Goal: Information Seeking & Learning: Check status

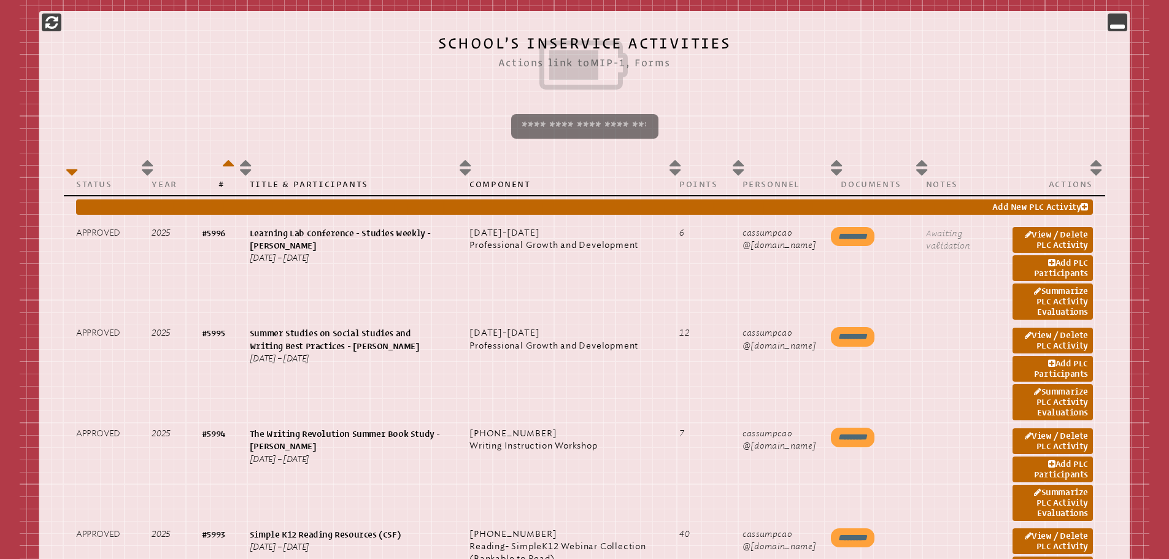
scroll to position [552, 0]
click at [1116, 21] on icon at bounding box center [1118, 22] width 15 height 15
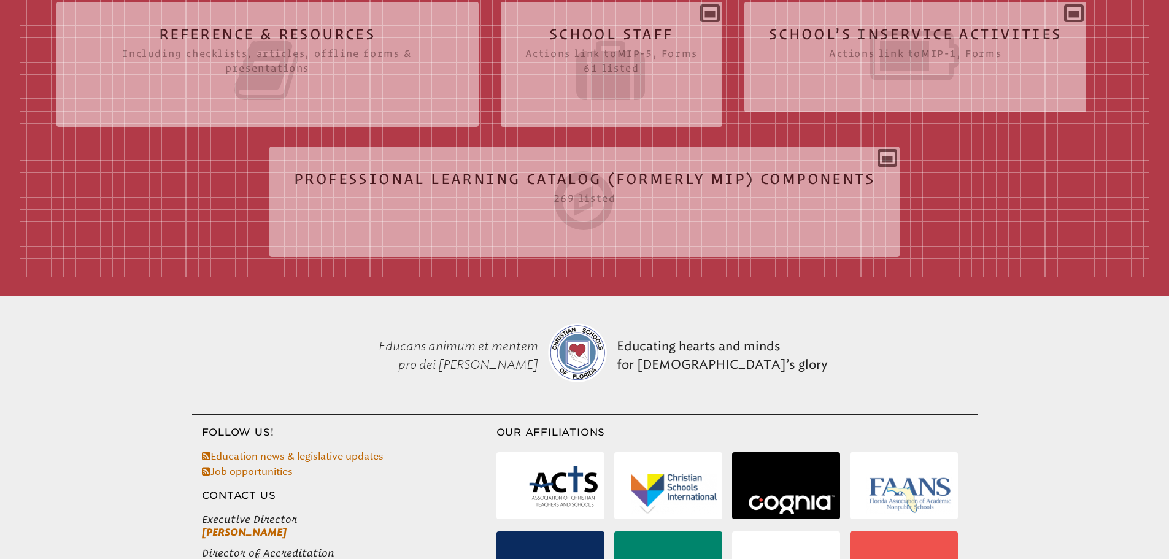
scroll to position [370, 0]
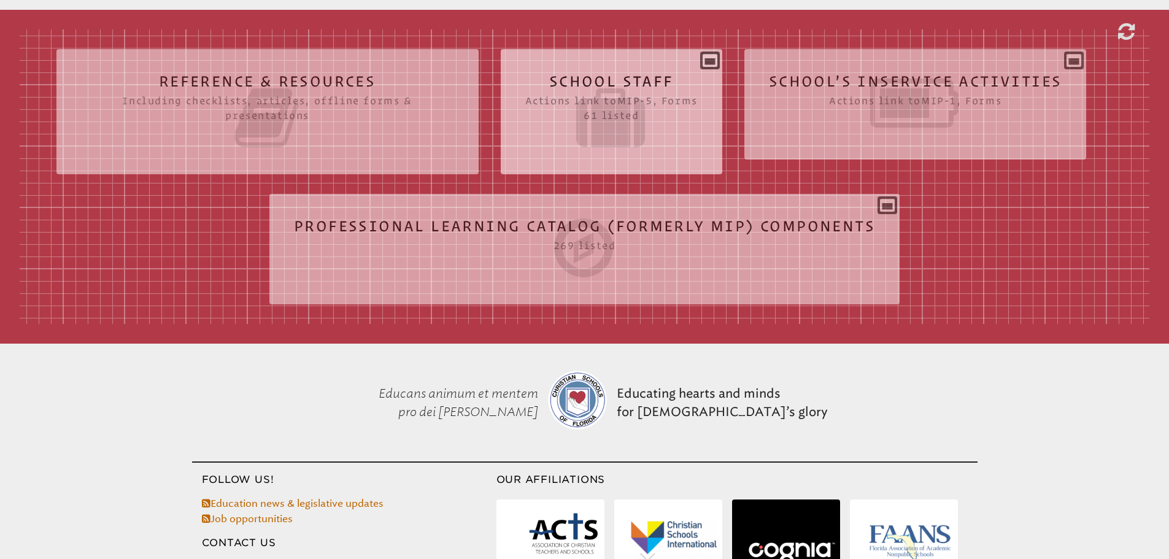
click at [715, 59] on div "School Staff Actions link to mip-5 , Forms 61 listed Report (for printing & exp…" at bounding box center [612, 107] width 222 height 96
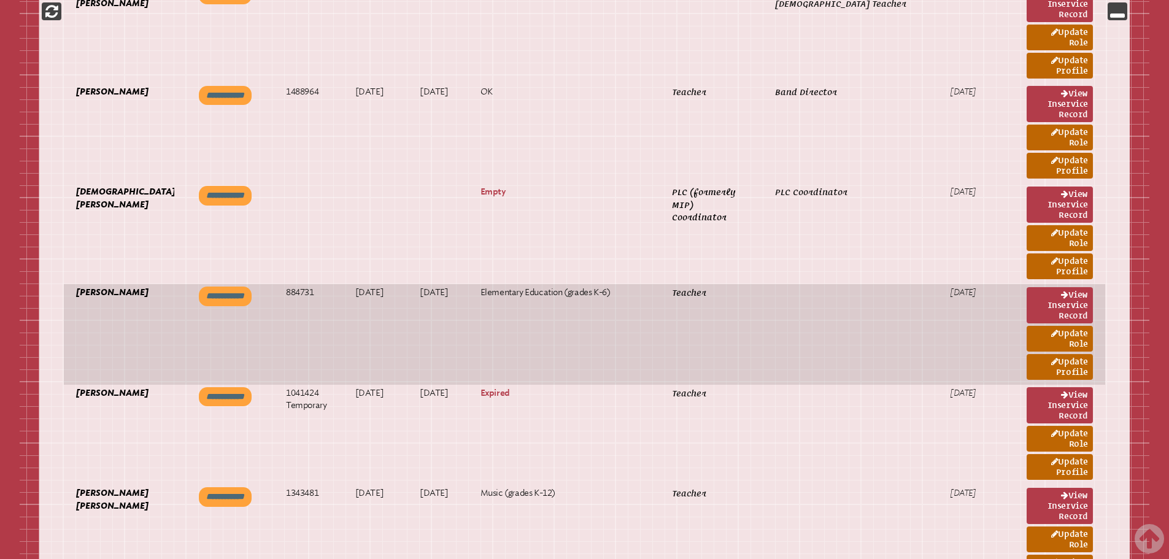
scroll to position [861, 0]
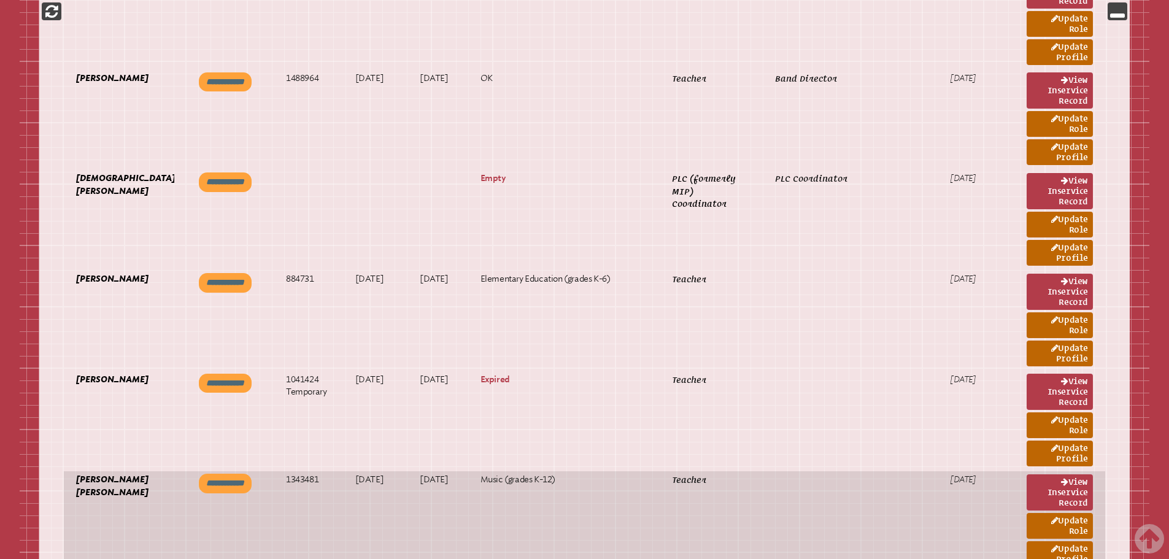
drag, startPoint x: 284, startPoint y: 424, endPoint x: 326, endPoint y: 426, distance: 41.8
click at [326, 471] on td "1343481" at bounding box center [308, 521] width 69 height 101
copy p "1343481"
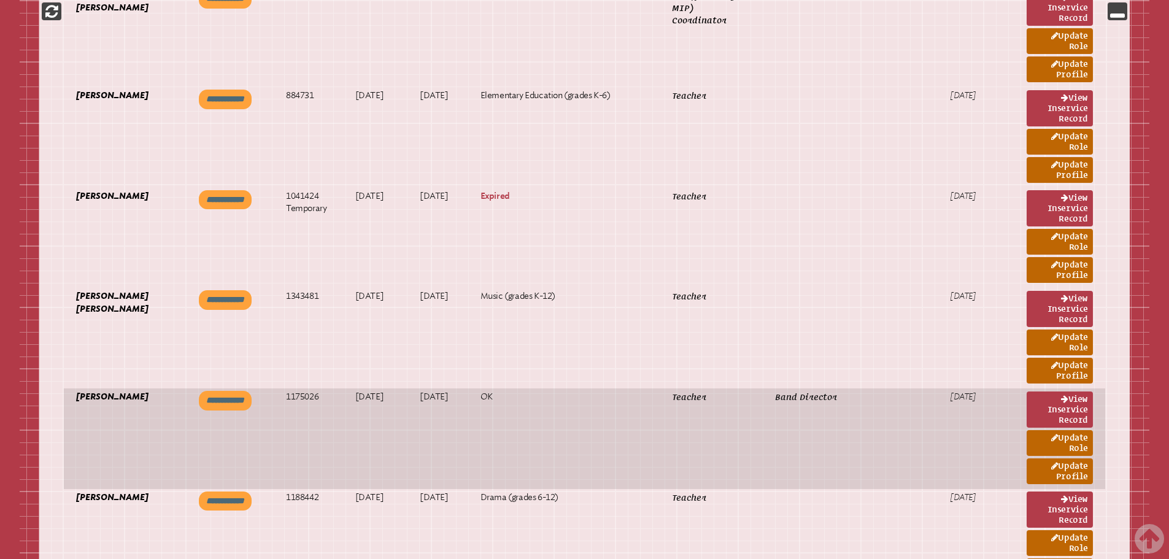
scroll to position [1045, 0]
drag, startPoint x: 282, startPoint y: 333, endPoint x: 327, endPoint y: 331, distance: 45.4
click at [327, 388] on td "1175026" at bounding box center [308, 438] width 69 height 101
copy p "1175026"
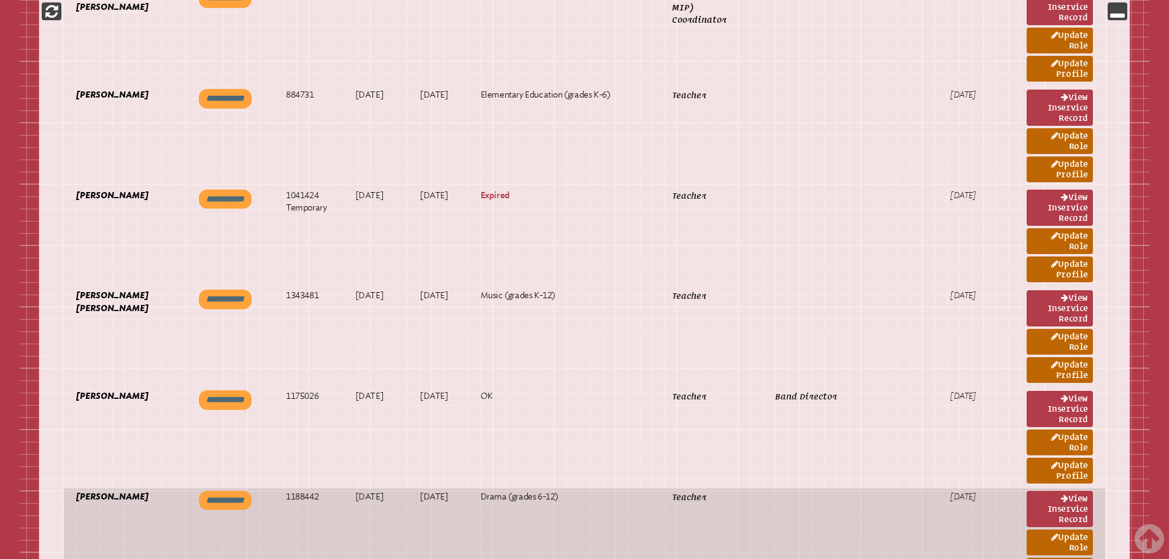
drag, startPoint x: 289, startPoint y: 421, endPoint x: 325, endPoint y: 422, distance: 36.9
click at [325, 491] on p "1188442" at bounding box center [308, 497] width 45 height 12
copy p "1188442"
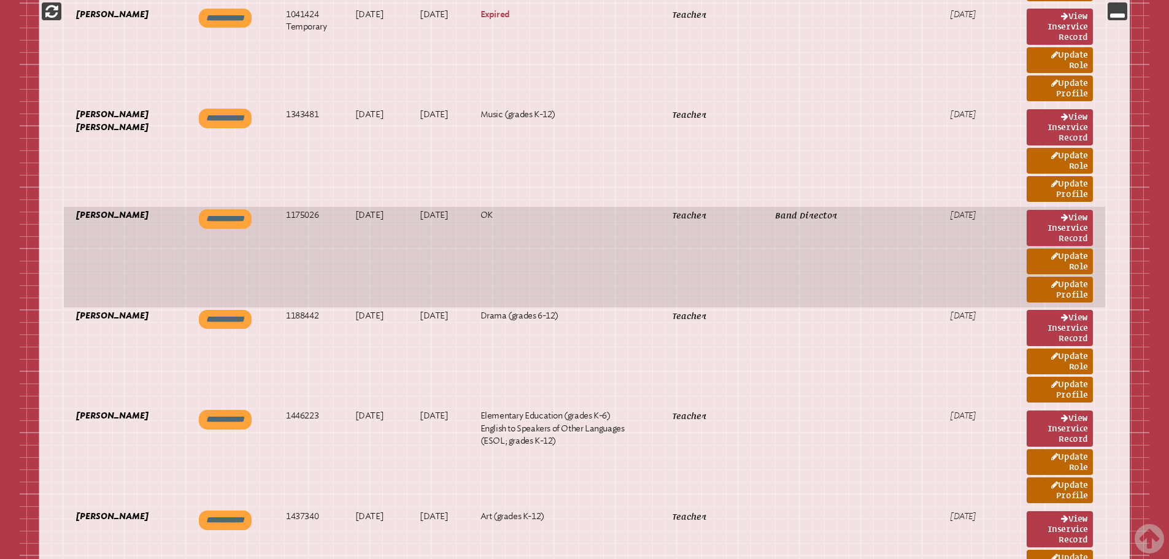
scroll to position [1229, 0]
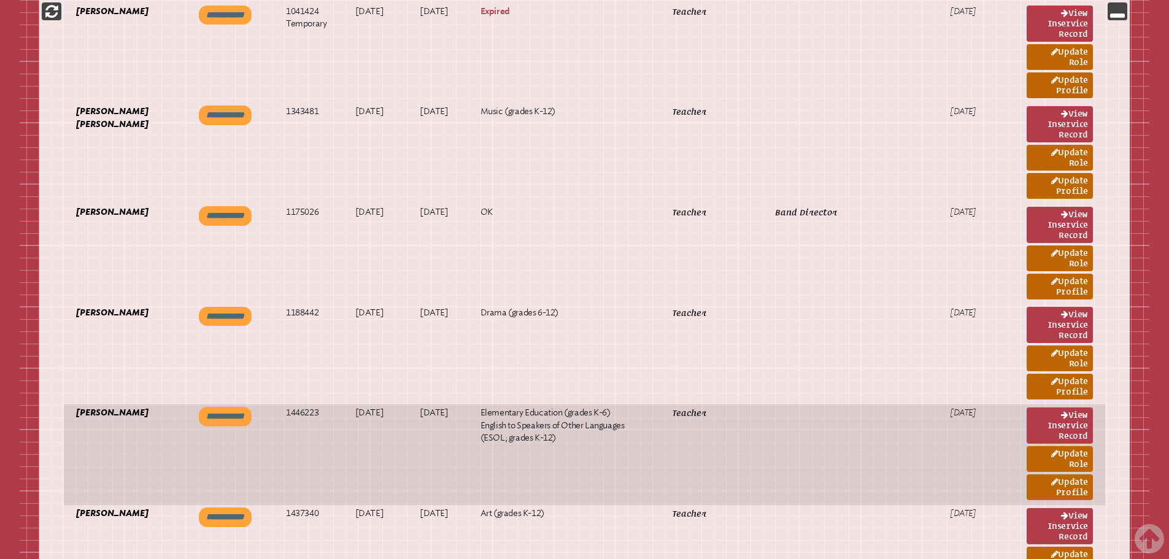
drag, startPoint x: 285, startPoint y: 325, endPoint x: 322, endPoint y: 325, distance: 37.4
click at [322, 405] on td "1446223" at bounding box center [308, 455] width 69 height 101
copy p "1446223"
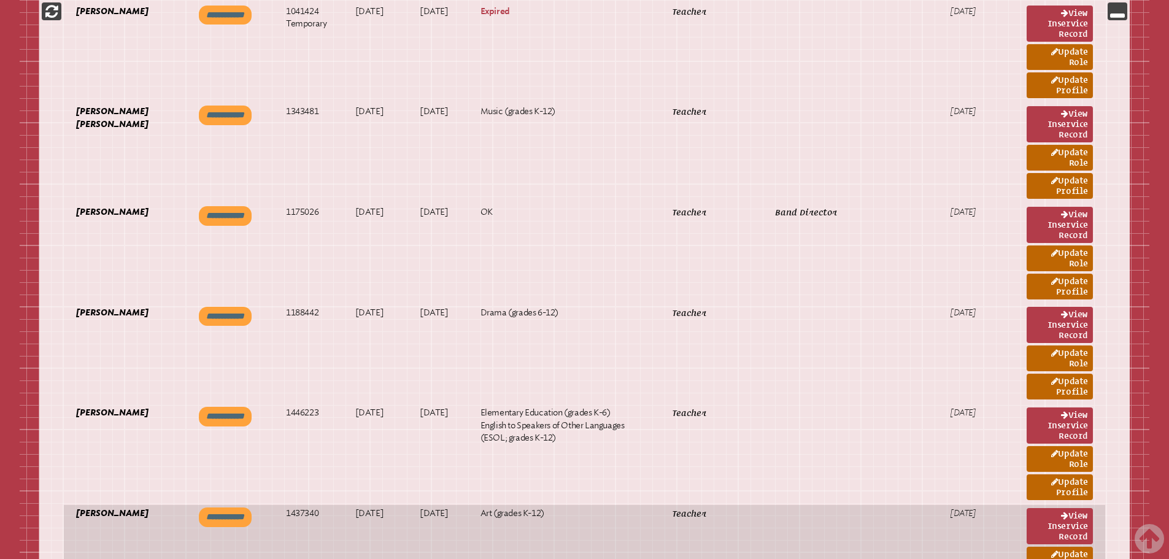
drag, startPoint x: 288, startPoint y: 418, endPoint x: 327, endPoint y: 418, distance: 38.7
click at [327, 508] on p "1437340" at bounding box center [308, 514] width 45 height 12
copy p "1437340"
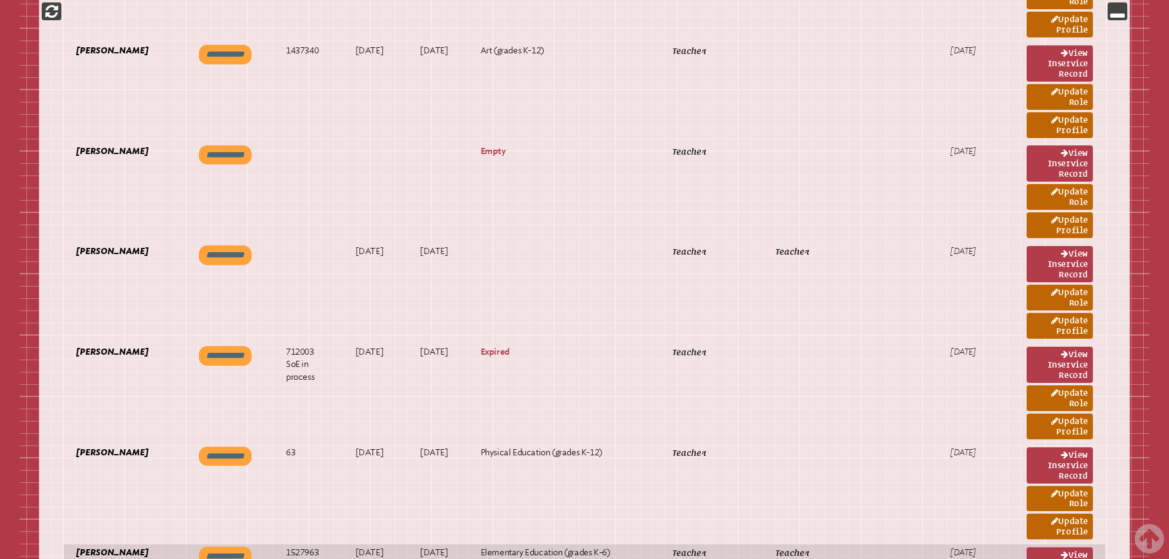
scroll to position [1720, 0]
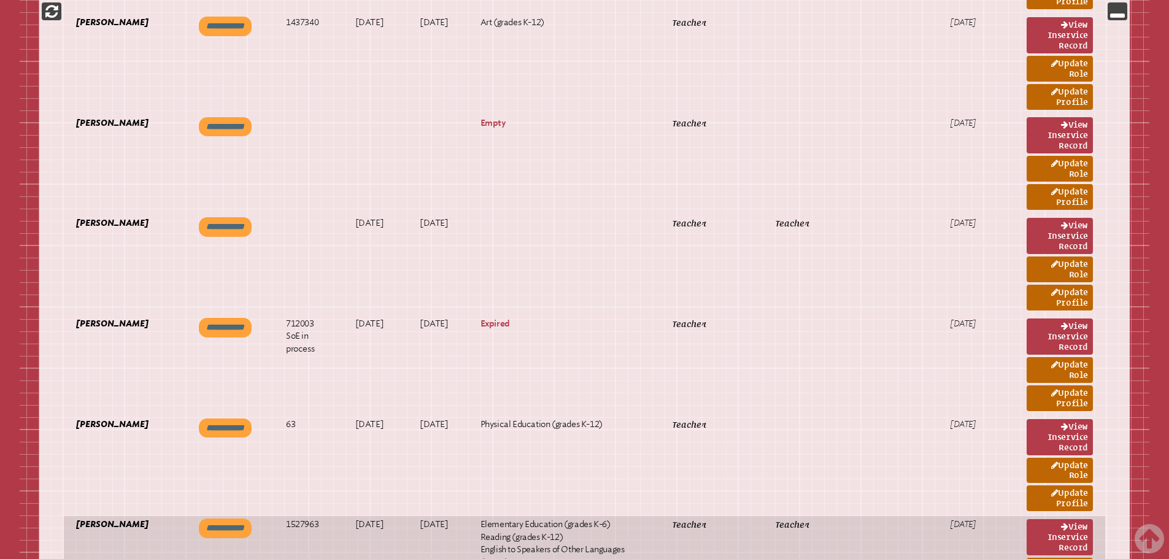
drag, startPoint x: 287, startPoint y: 375, endPoint x: 332, endPoint y: 378, distance: 44.9
click at [331, 519] on p "1527963" at bounding box center [308, 525] width 45 height 12
copy p "1527963"
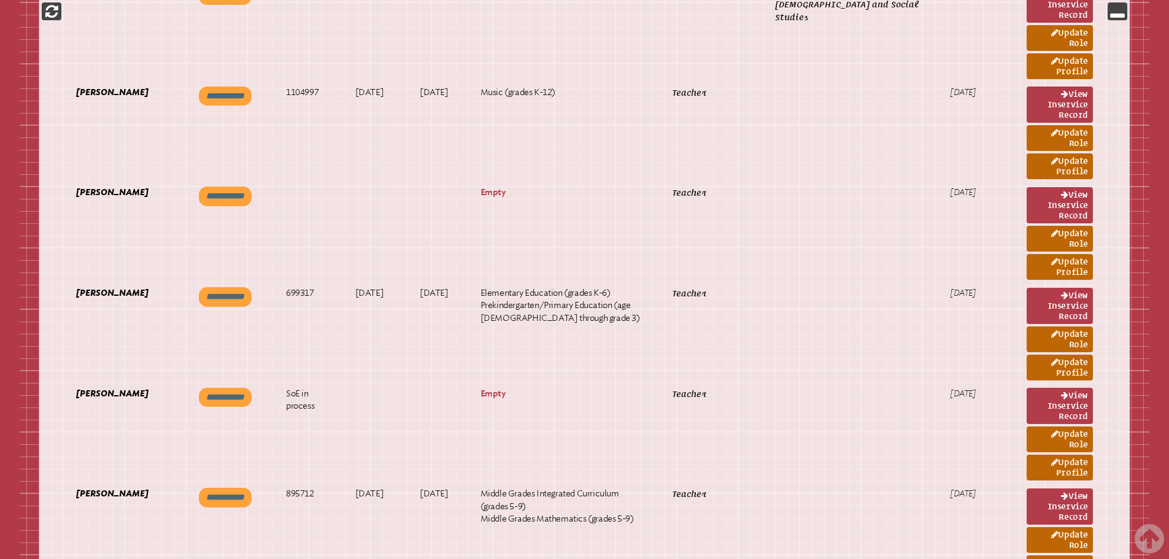
scroll to position [2457, 0]
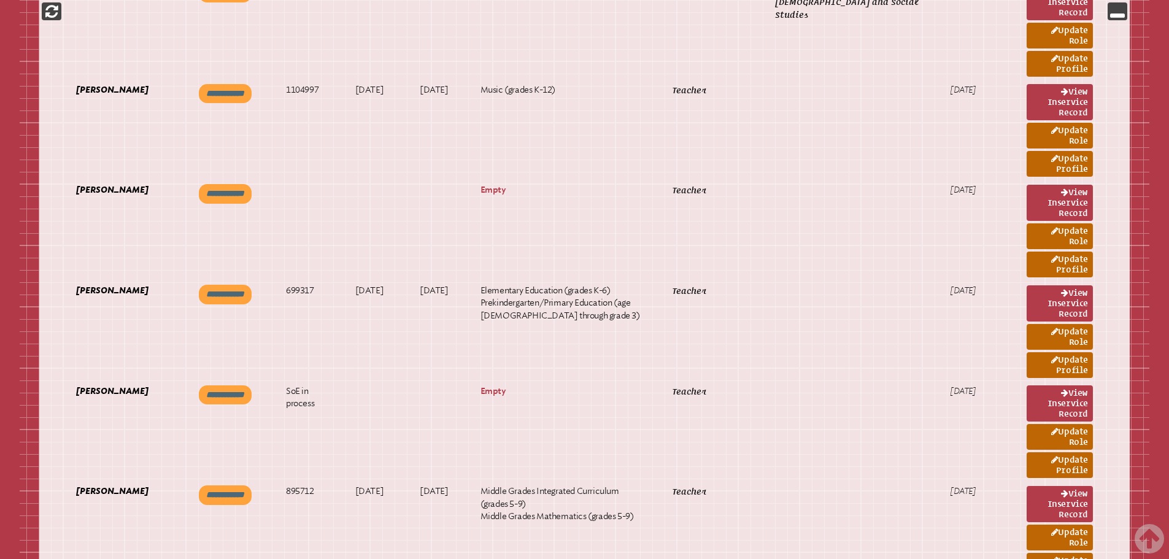
drag, startPoint x: 325, startPoint y: 449, endPoint x: 284, endPoint y: 455, distance: 42.1
copy p "1279601"
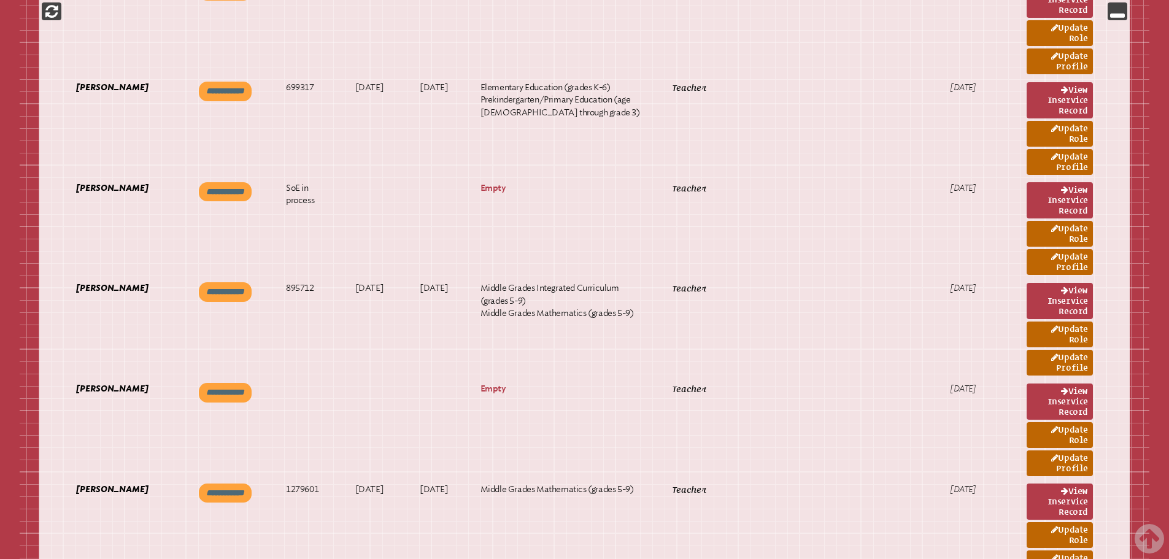
scroll to position [2702, 0]
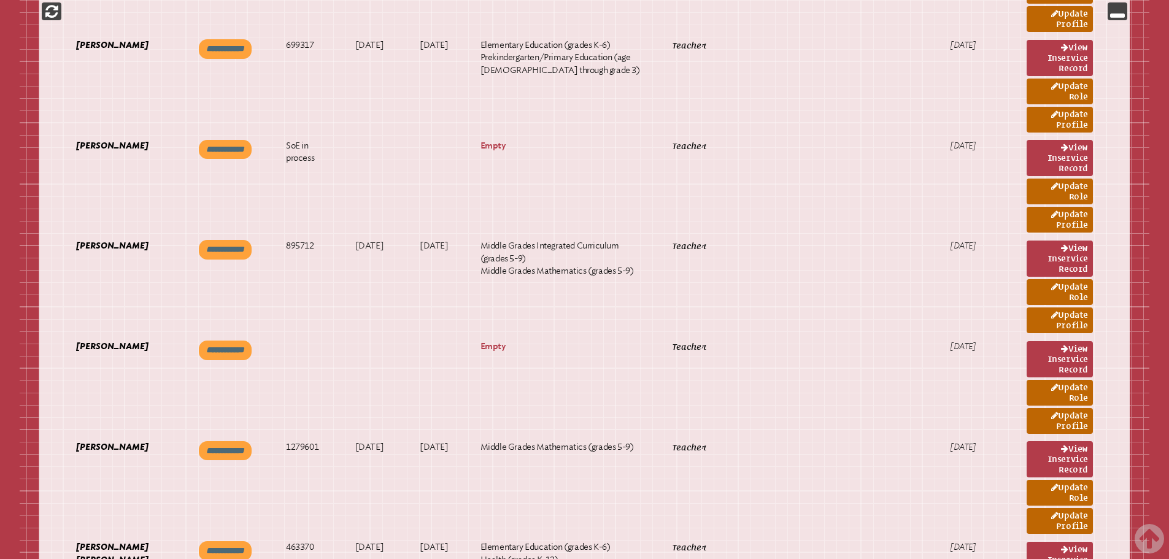
drag, startPoint x: 330, startPoint y: 387, endPoint x: 281, endPoint y: 385, distance: 49.1
copy p "1195741"
drag, startPoint x: 322, startPoint y: 472, endPoint x: 285, endPoint y: 476, distance: 37.1
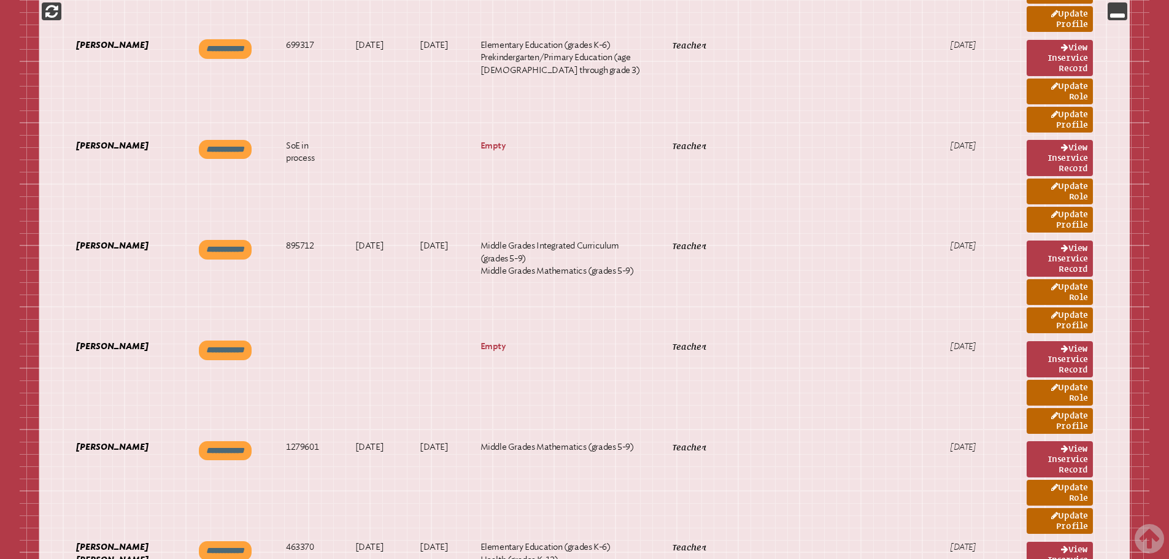
copy p "1476653"
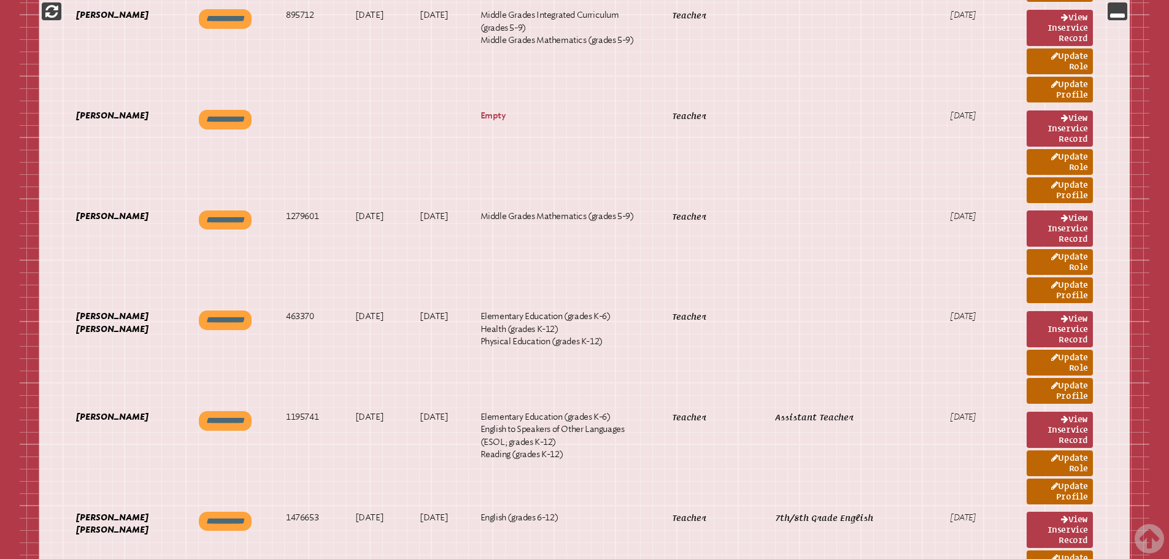
scroll to position [2948, 0]
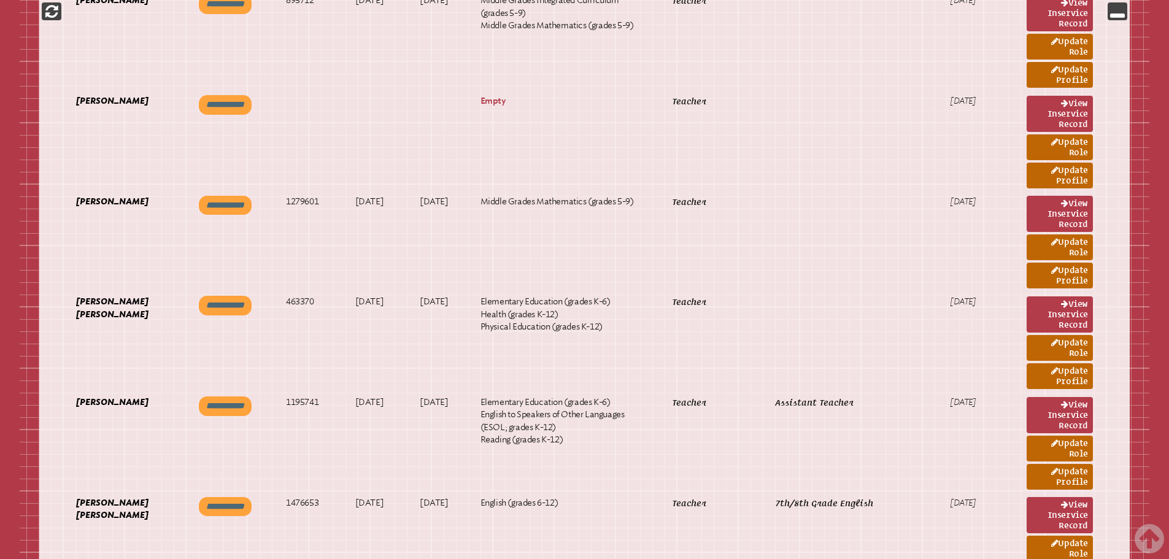
drag, startPoint x: 330, startPoint y: 321, endPoint x: 279, endPoint y: 327, distance: 50.6
copy p "1445725"
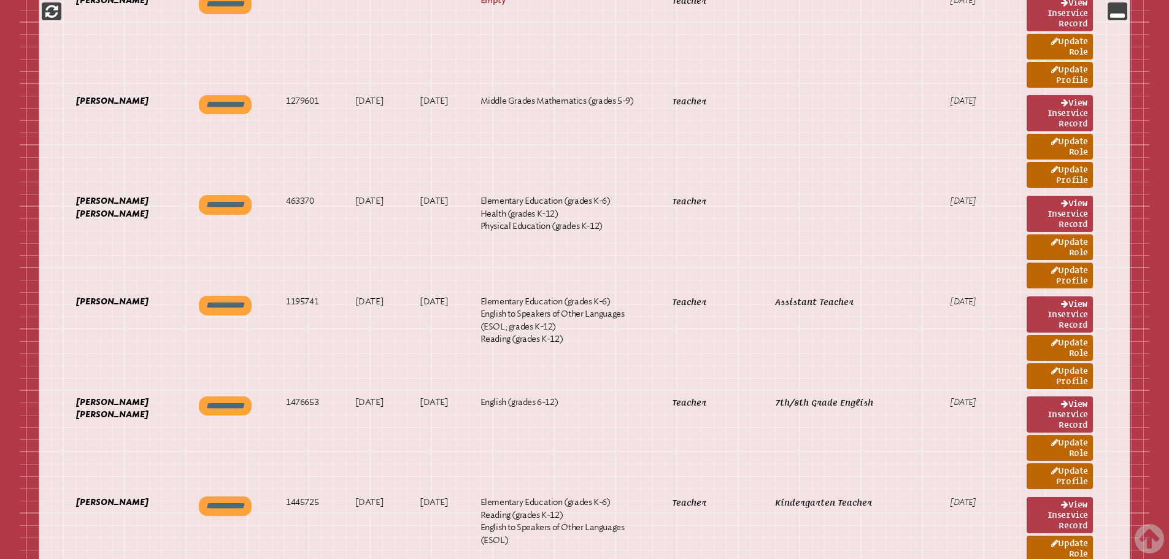
scroll to position [3071, 0]
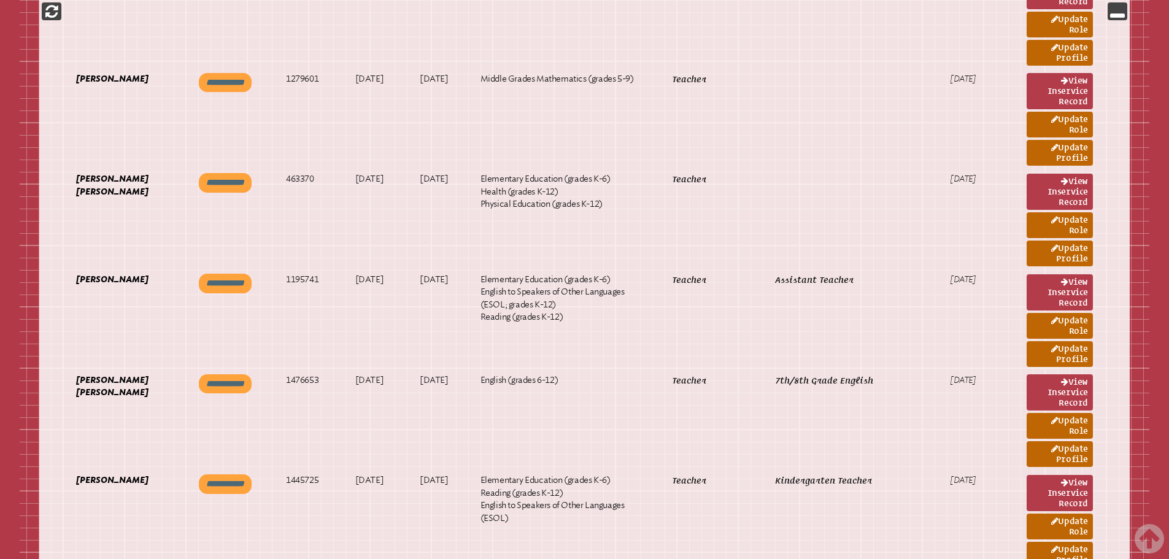
drag, startPoint x: 322, startPoint y: 376, endPoint x: 281, endPoint y: 379, distance: 41.9
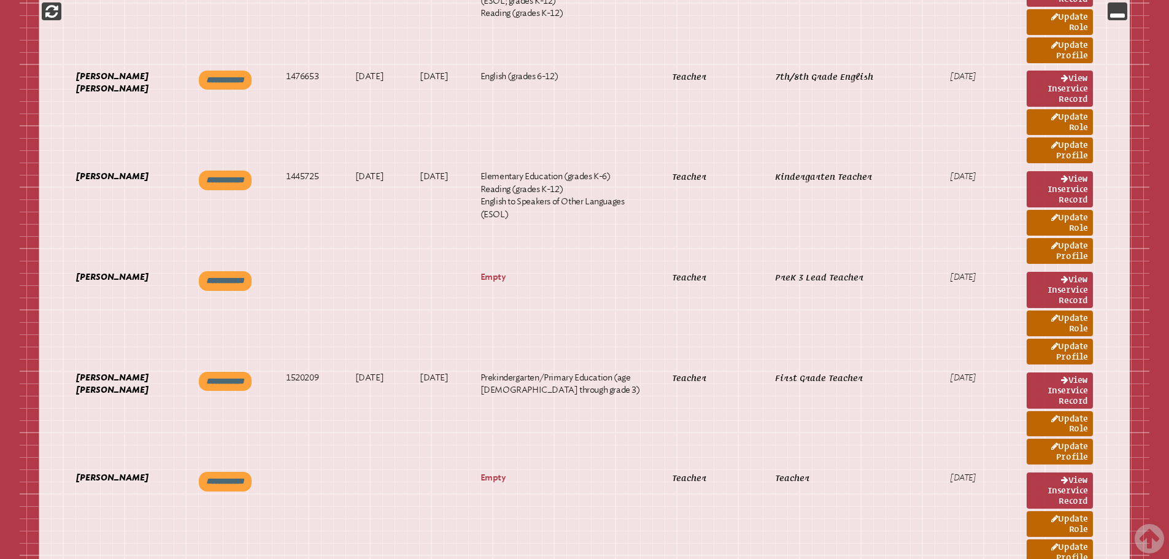
scroll to position [3378, 0]
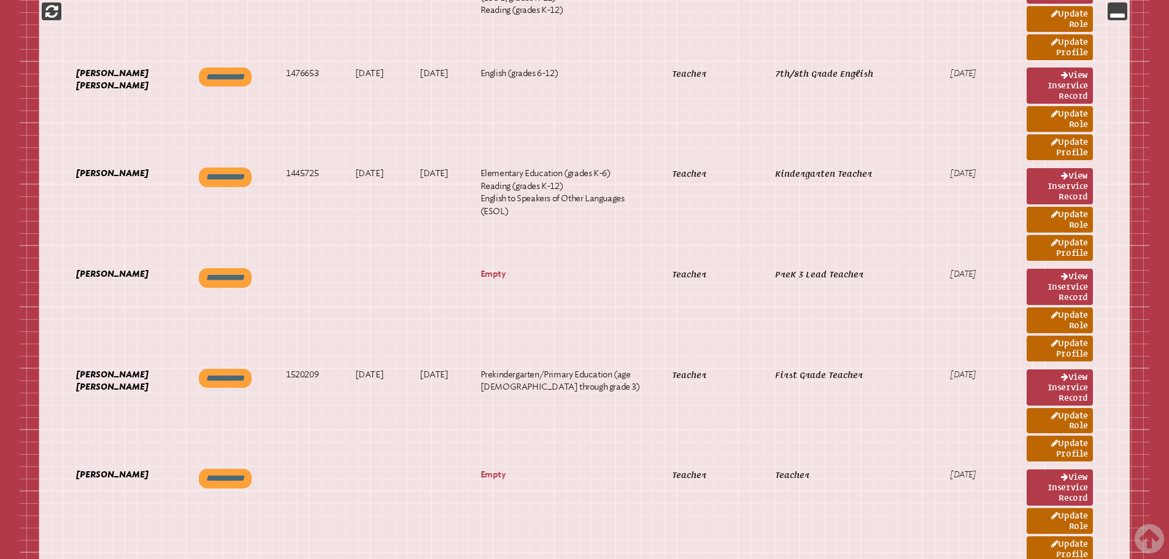
drag, startPoint x: 325, startPoint y: 430, endPoint x: 279, endPoint y: 435, distance: 46.2
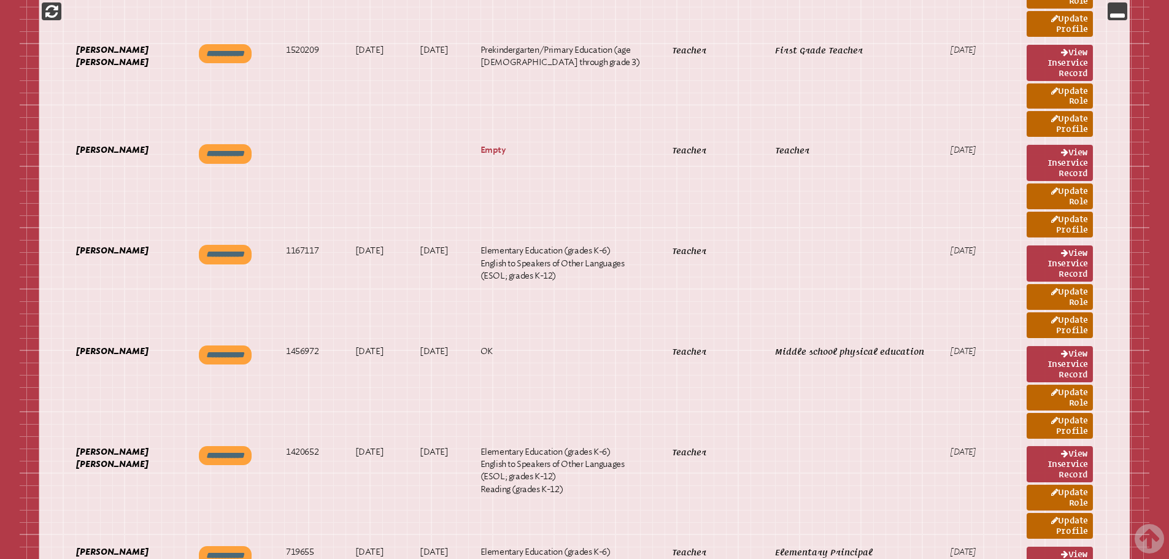
scroll to position [3746, 0]
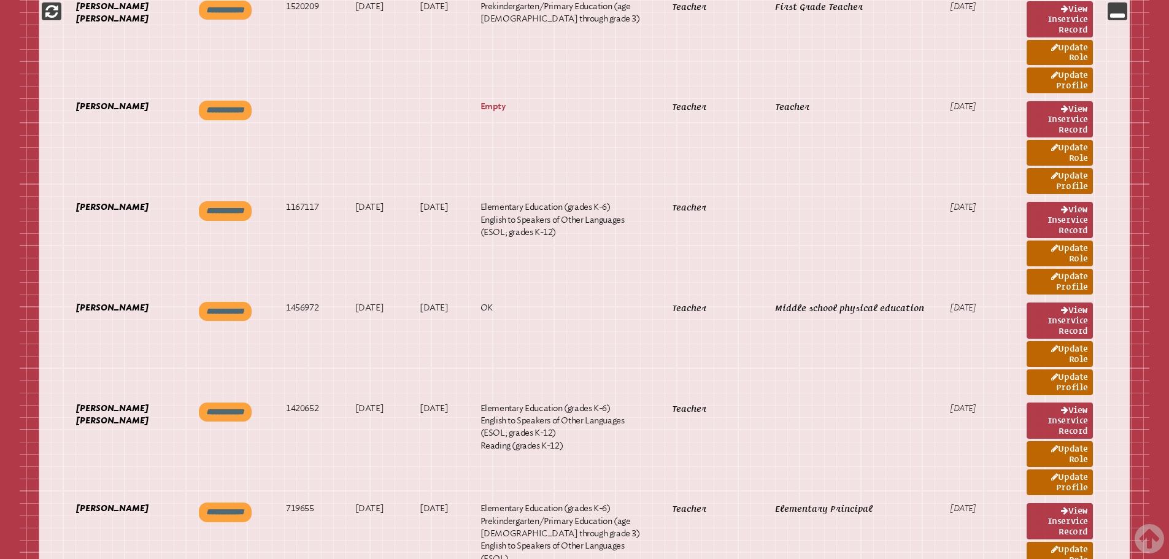
drag, startPoint x: 328, startPoint y: 333, endPoint x: 280, endPoint y: 333, distance: 47.9
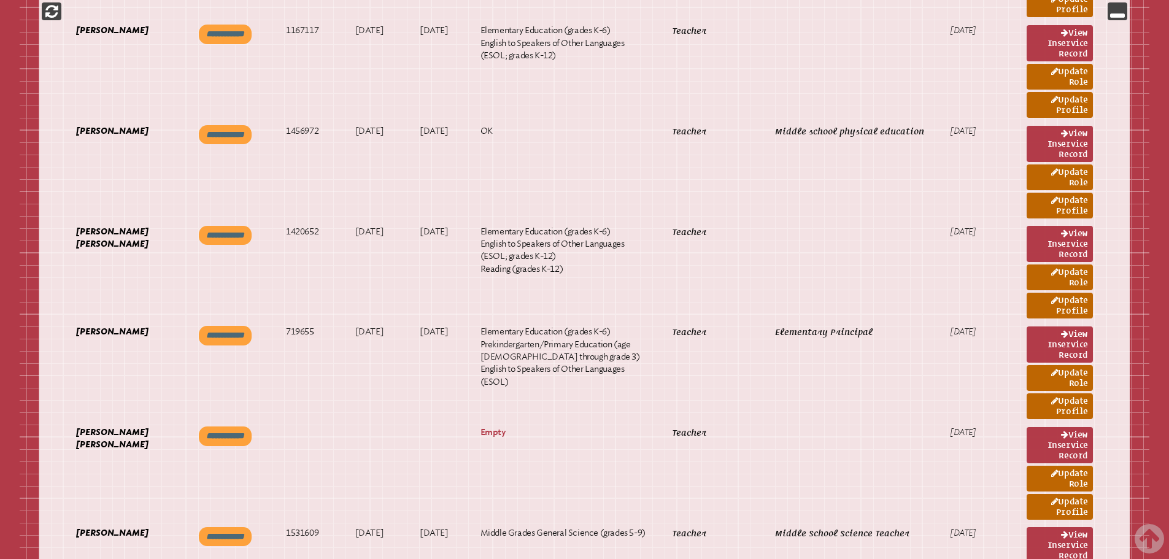
scroll to position [3930, 0]
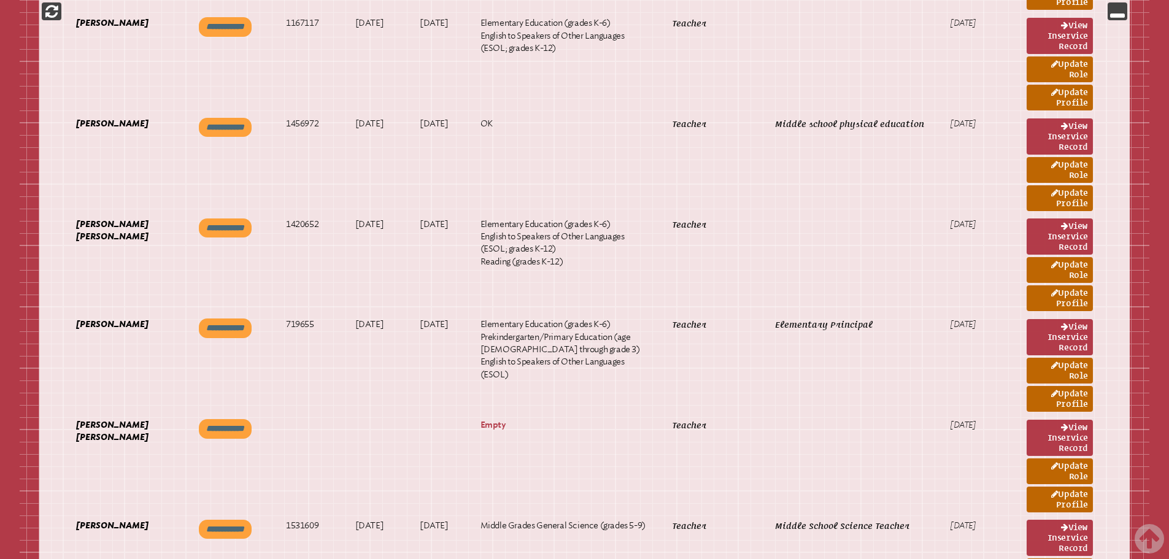
drag, startPoint x: 321, startPoint y: 417, endPoint x: 282, endPoint y: 421, distance: 39.4
drag, startPoint x: 494, startPoint y: 441, endPoint x: 583, endPoint y: 505, distance: 109.7
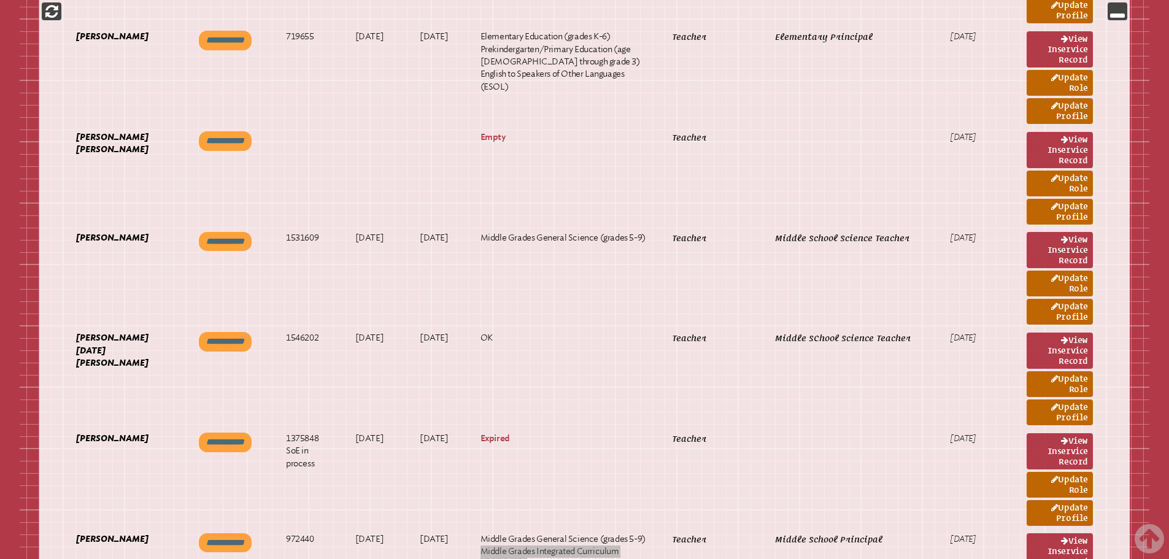
scroll to position [4237, 0]
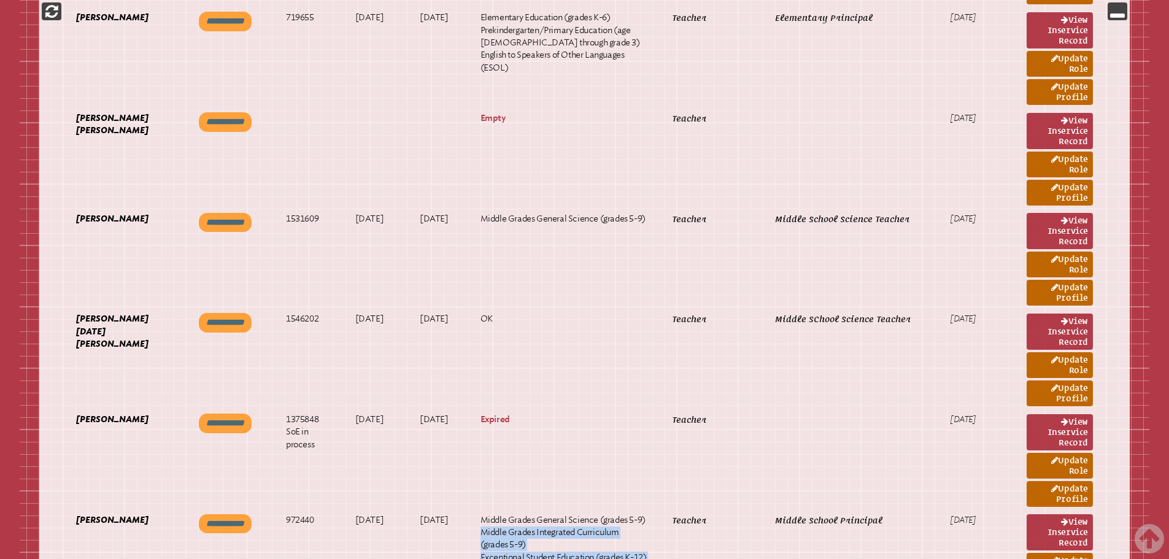
drag, startPoint x: 326, startPoint y: 397, endPoint x: 279, endPoint y: 402, distance: 47.0
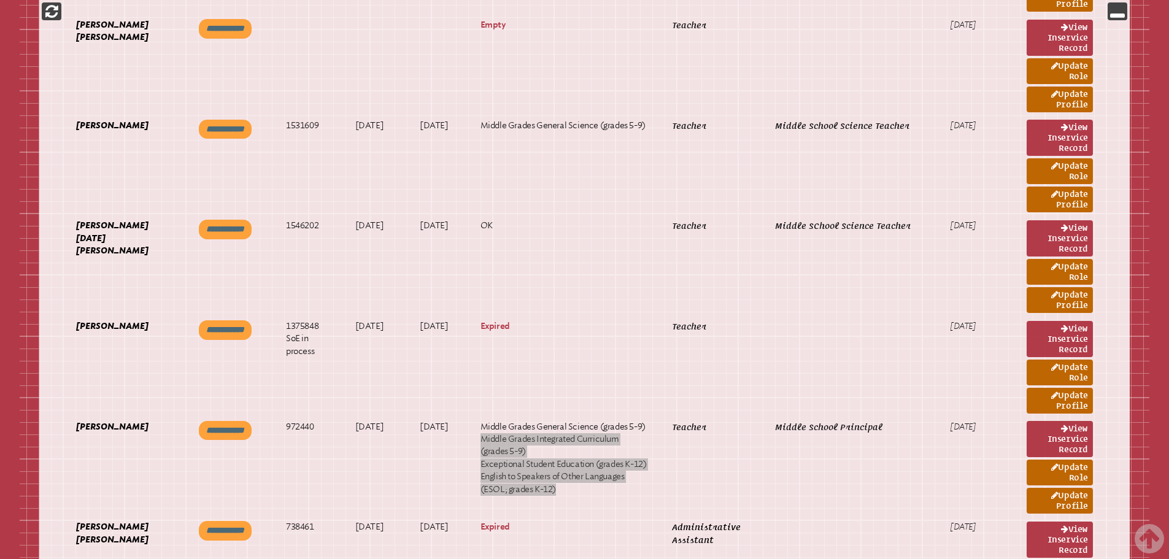
scroll to position [4360, 0]
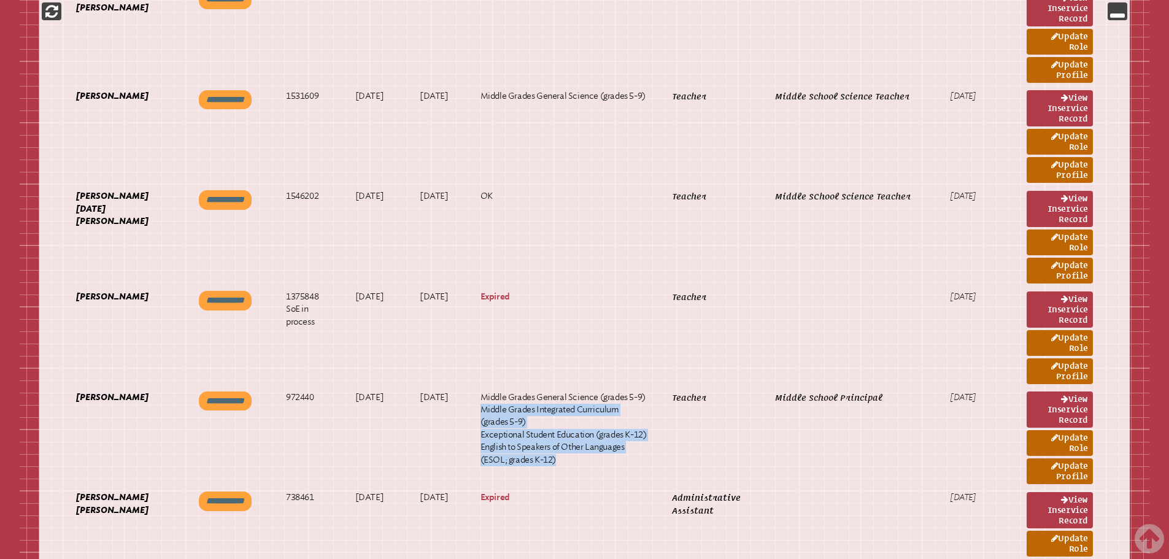
drag, startPoint x: 328, startPoint y: 365, endPoint x: 280, endPoint y: 368, distance: 48.6
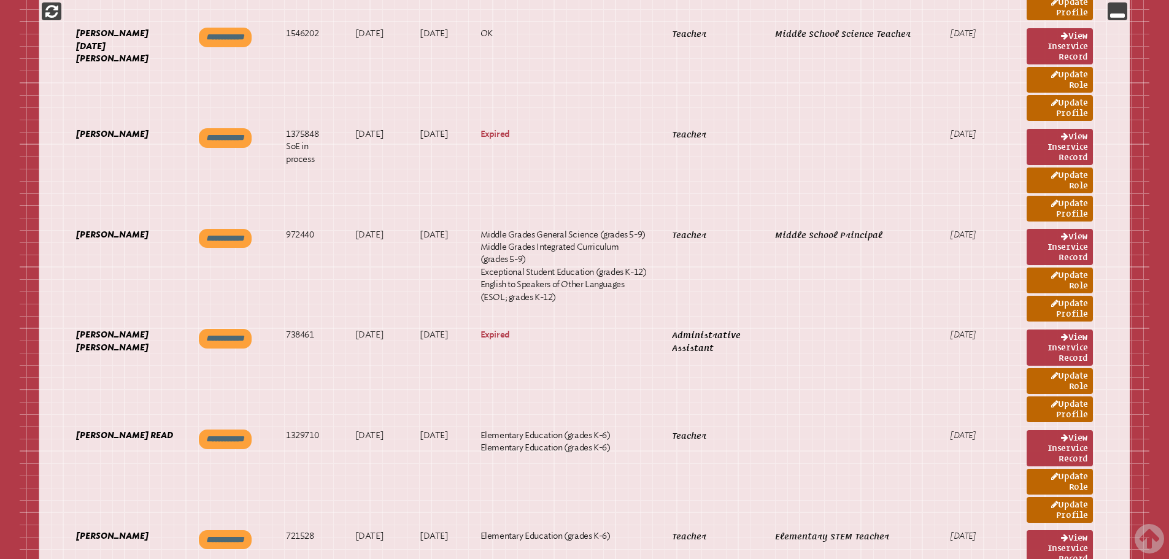
scroll to position [4544, 0]
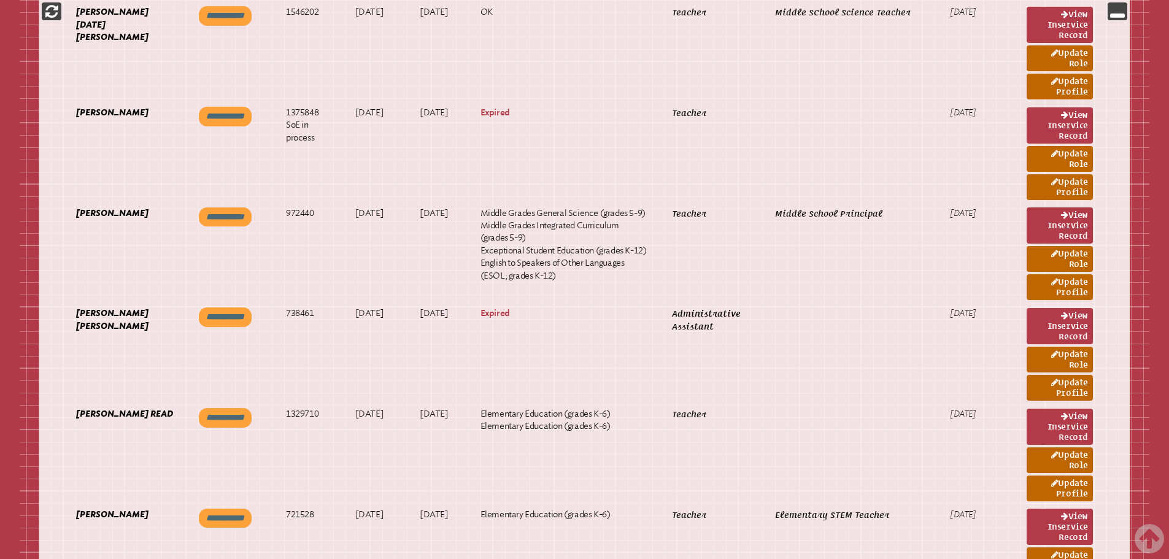
drag, startPoint x: 333, startPoint y: 358, endPoint x: 278, endPoint y: 365, distance: 55.1
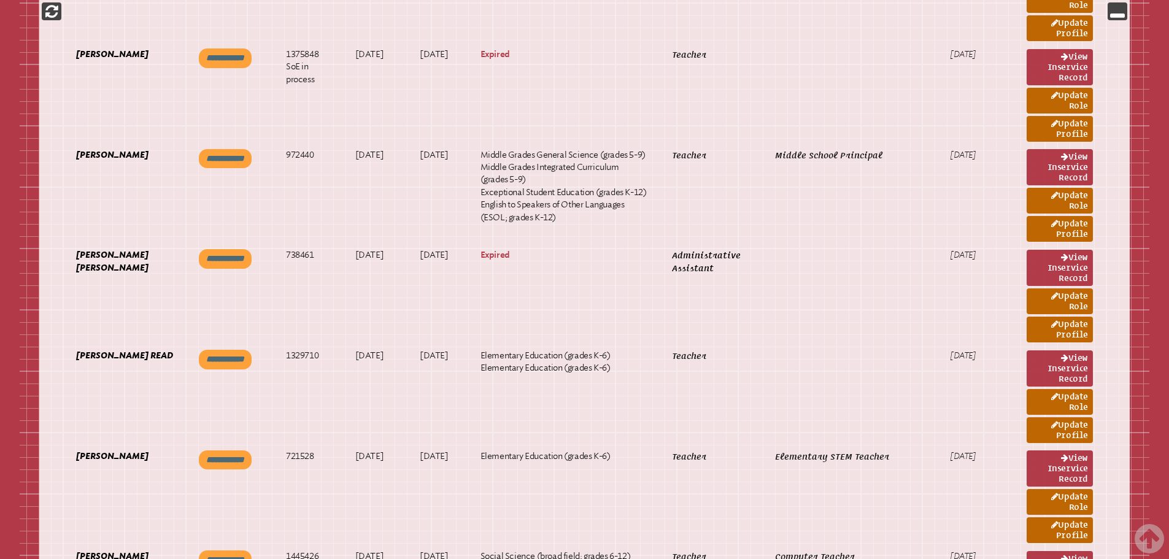
scroll to position [4605, 0]
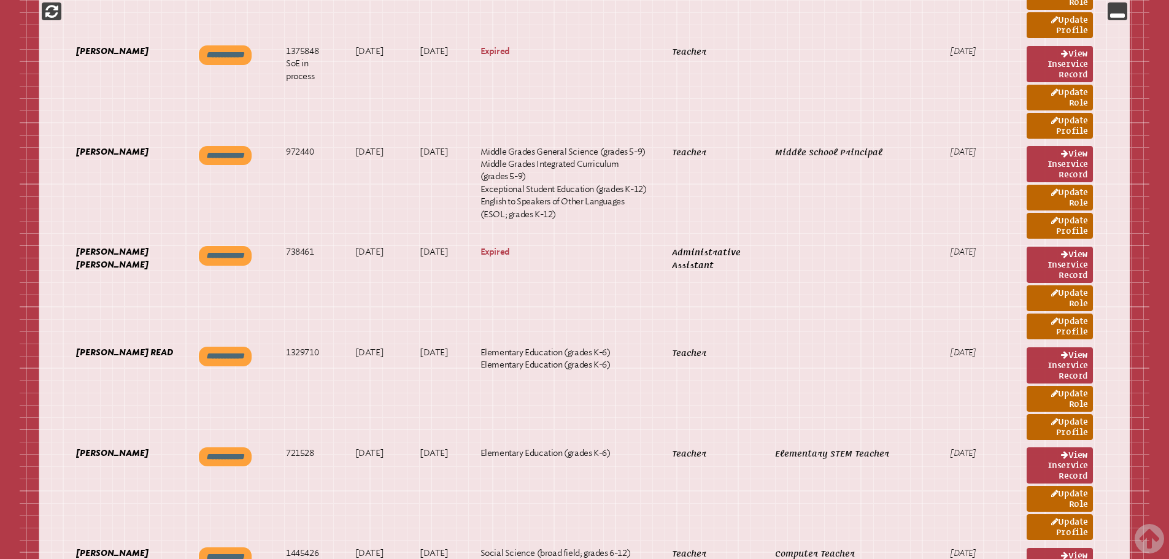
drag, startPoint x: 322, startPoint y: 387, endPoint x: 283, endPoint y: 387, distance: 38.7
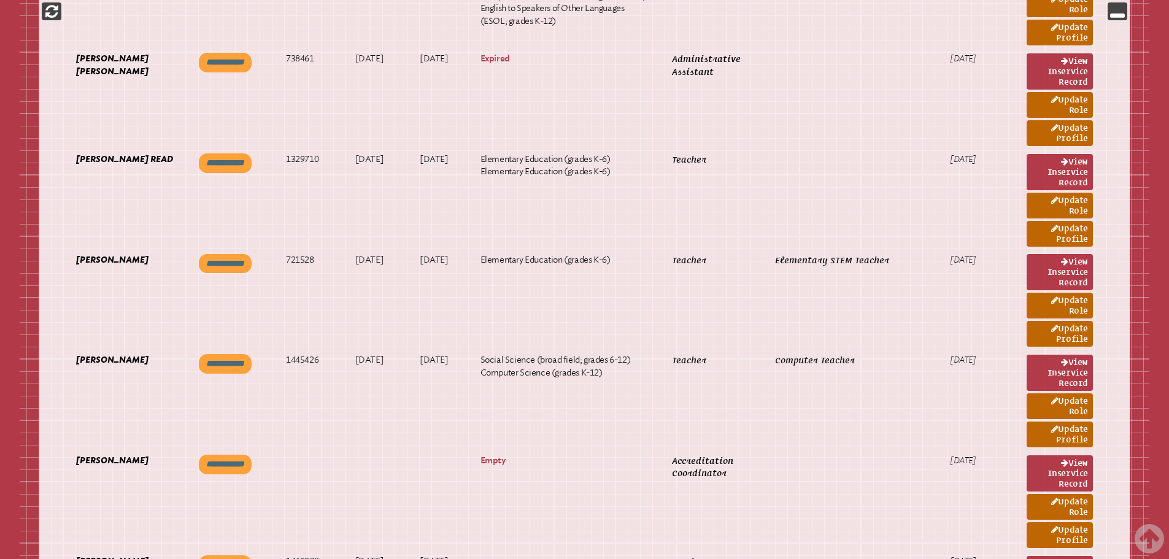
scroll to position [4789, 0]
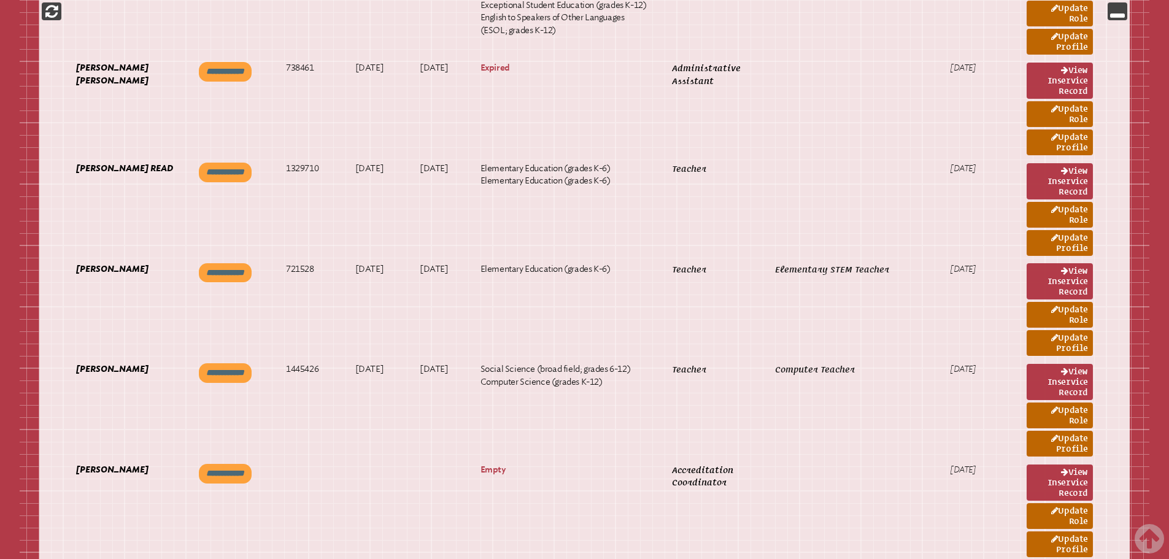
drag, startPoint x: 330, startPoint y: 294, endPoint x: 279, endPoint y: 295, distance: 51.0
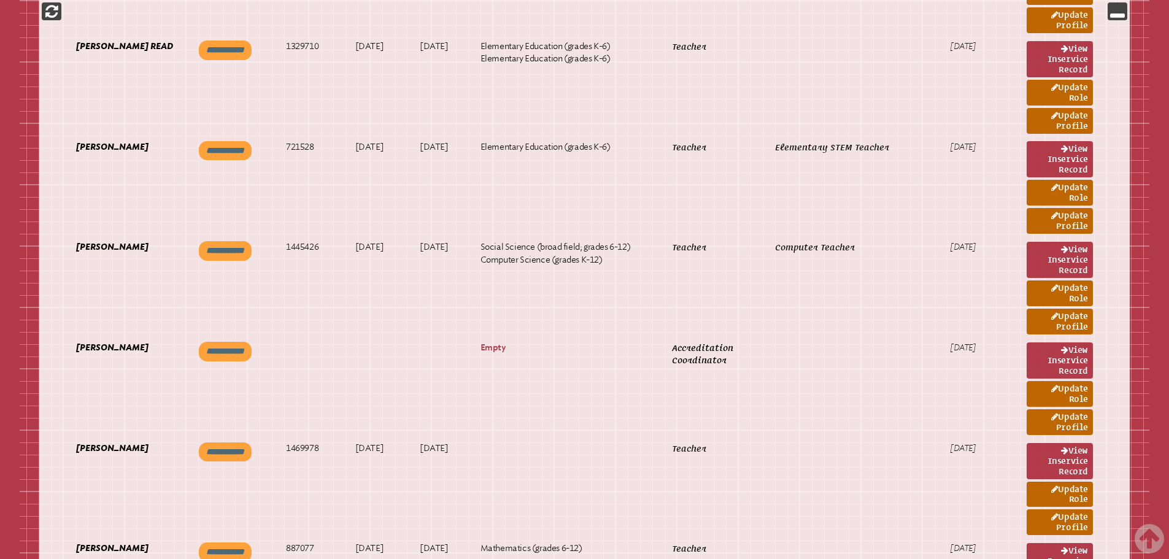
scroll to position [4912, 0]
drag, startPoint x: 325, startPoint y: 441, endPoint x: 276, endPoint y: 443, distance: 49.2
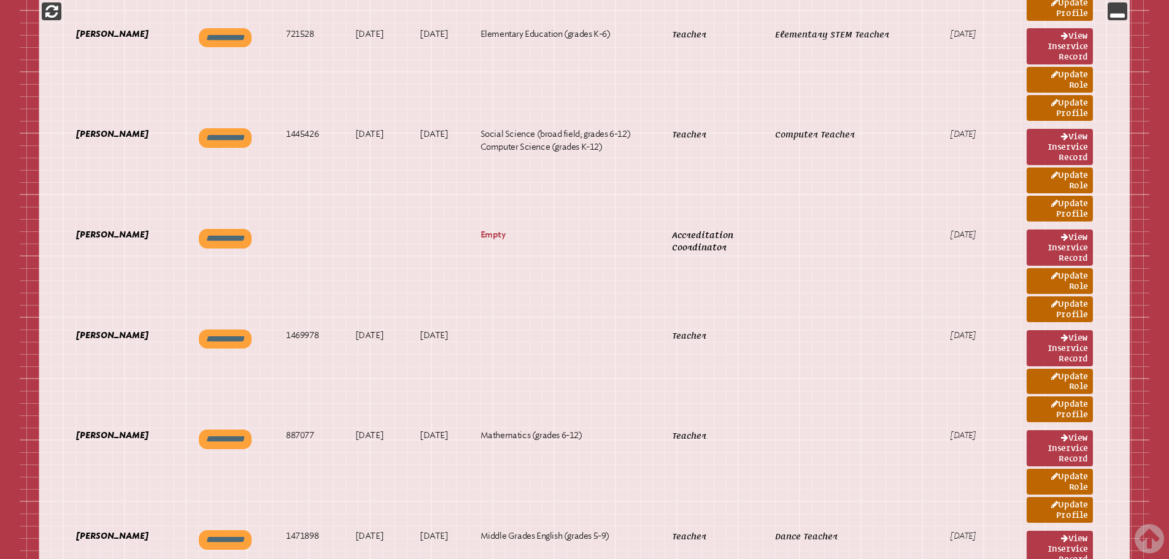
scroll to position [5035, 0]
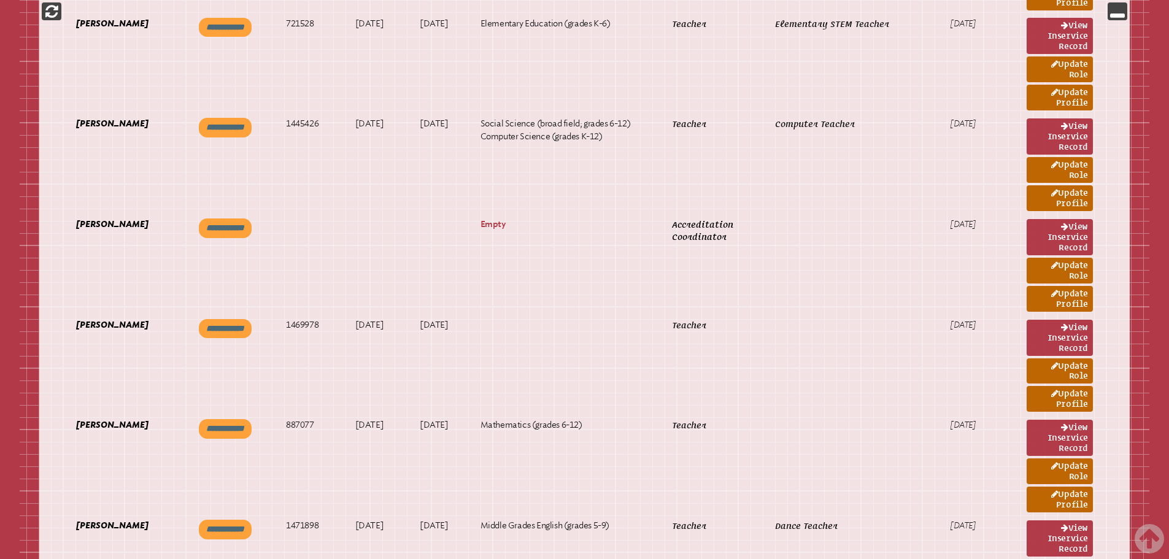
drag, startPoint x: 327, startPoint y: 495, endPoint x: 277, endPoint y: 496, distance: 49.7
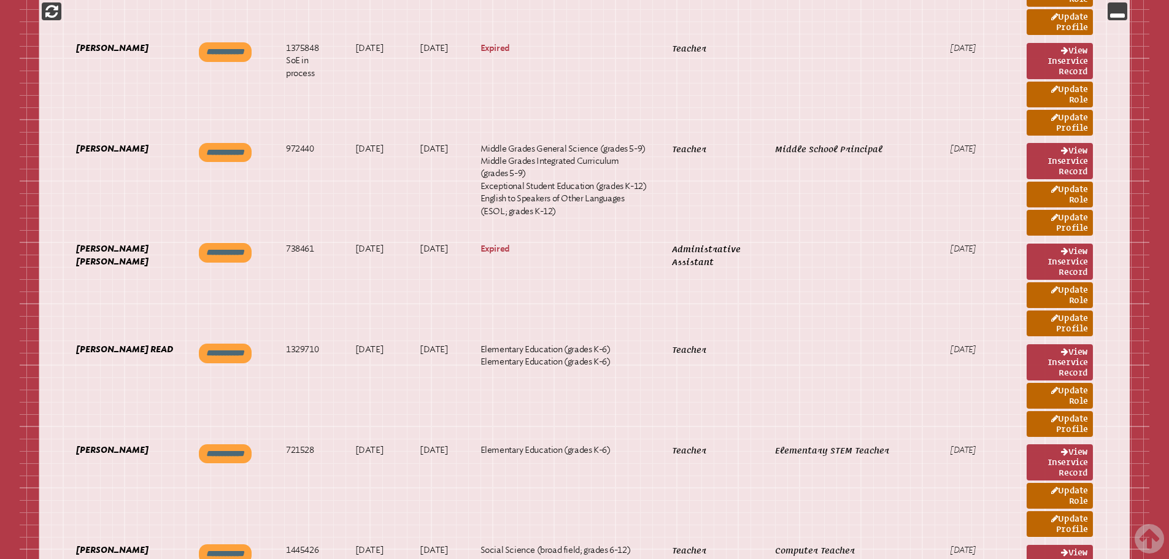
scroll to position [4605, 0]
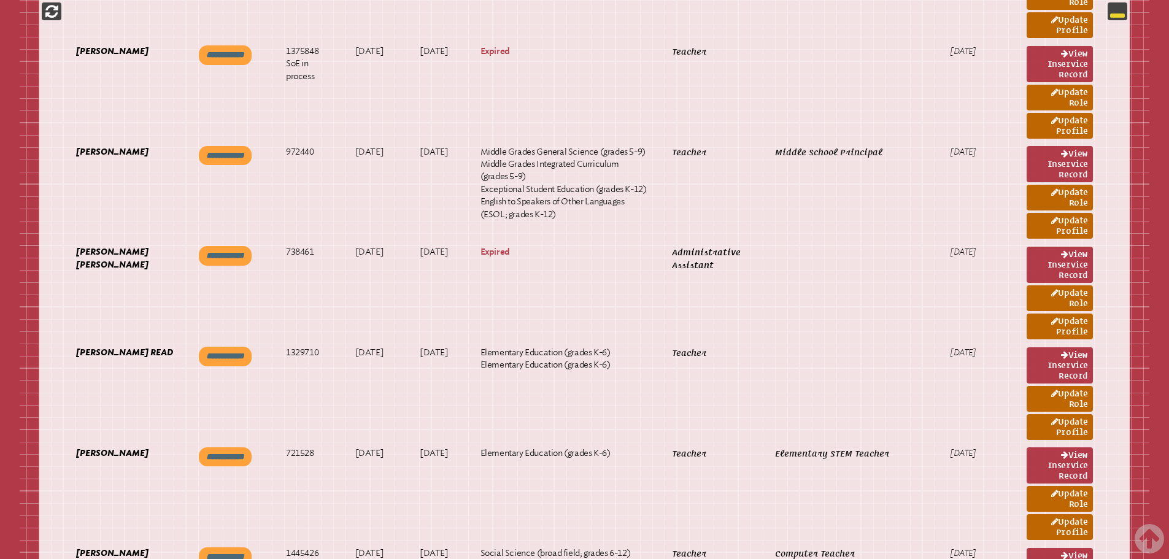
click at [1120, 17] on icon at bounding box center [1118, 11] width 15 height 15
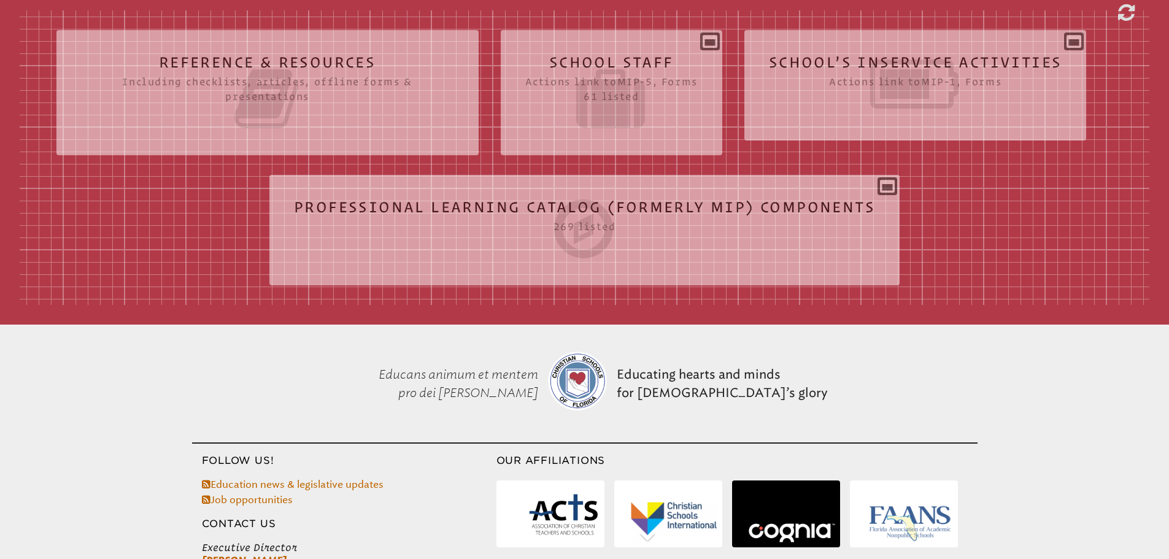
scroll to position [300, 0]
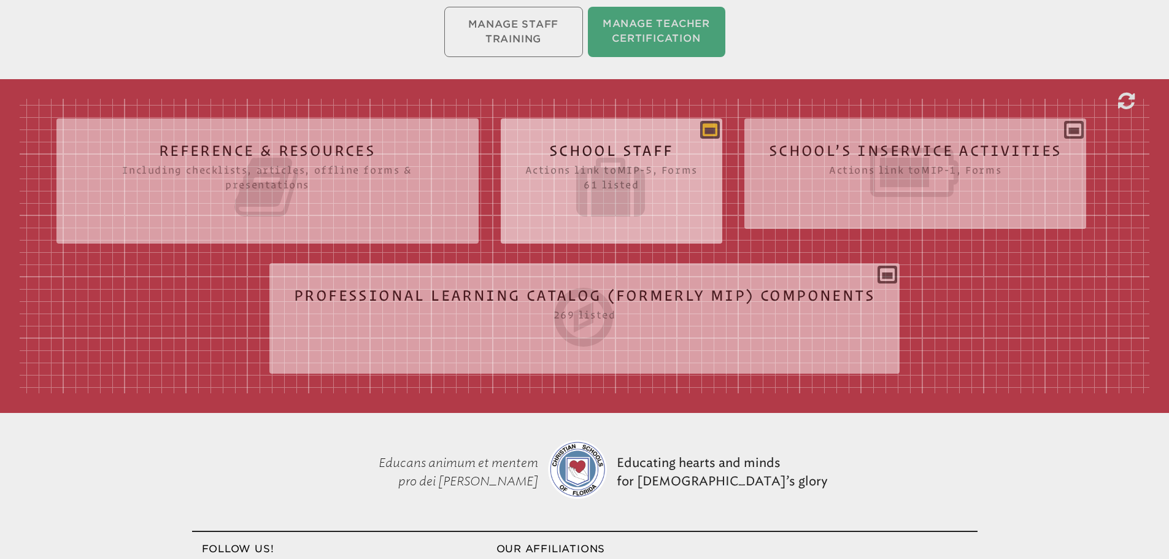
click at [716, 124] on icon at bounding box center [710, 129] width 15 height 15
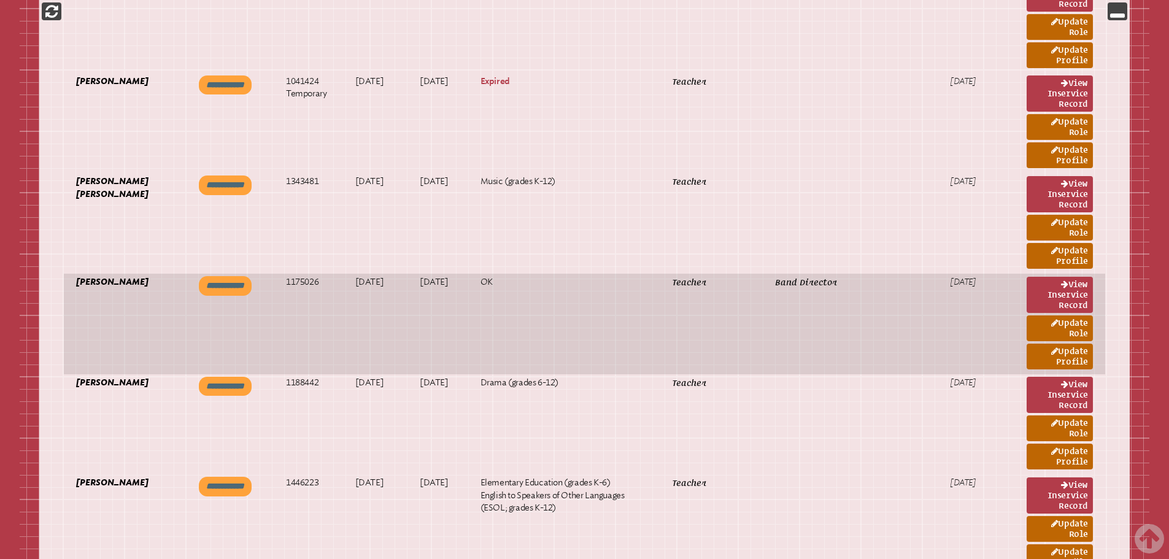
scroll to position [1160, 0]
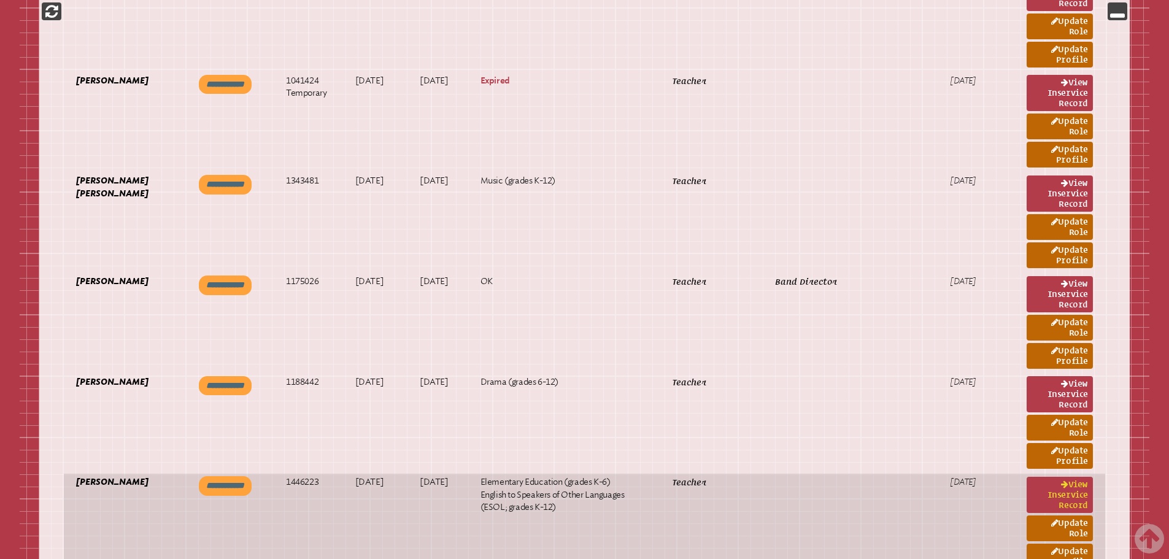
click at [1060, 477] on link "View inservice record" at bounding box center [1060, 495] width 66 height 36
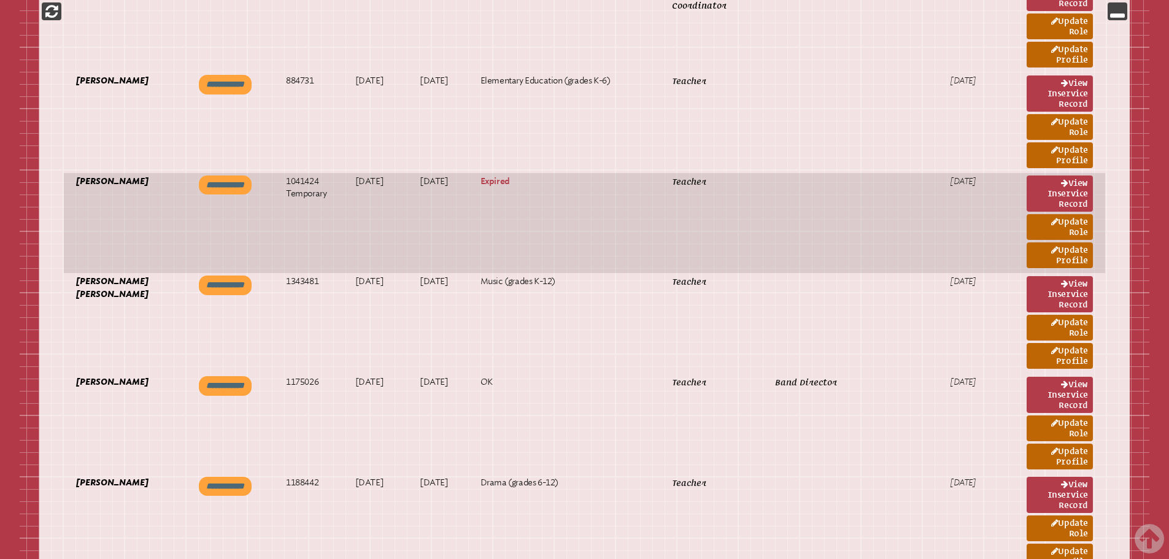
scroll to position [1037, 0]
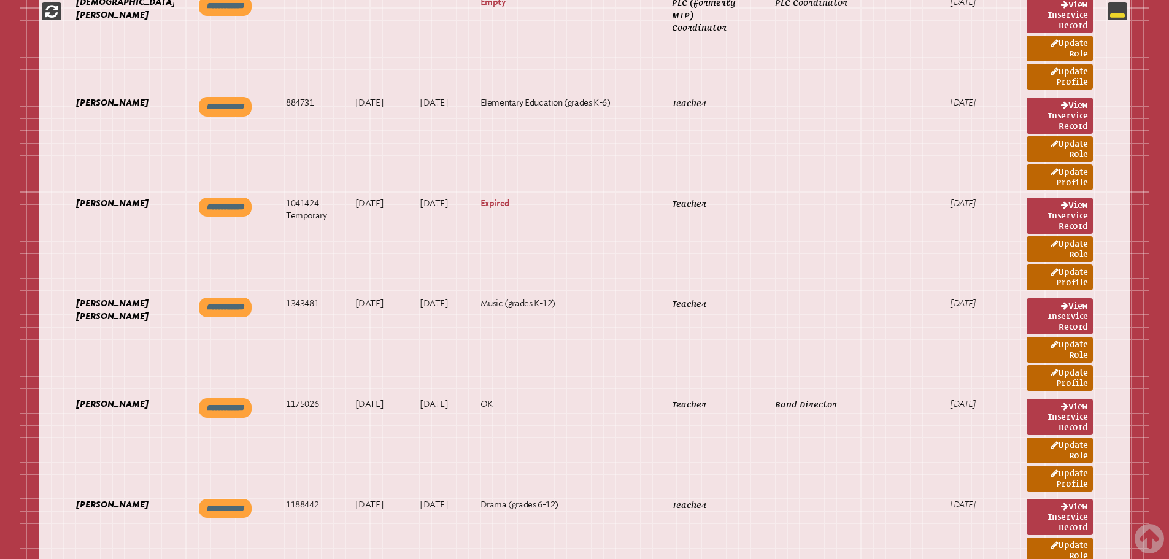
click at [1125, 10] on icon at bounding box center [1118, 11] width 15 height 15
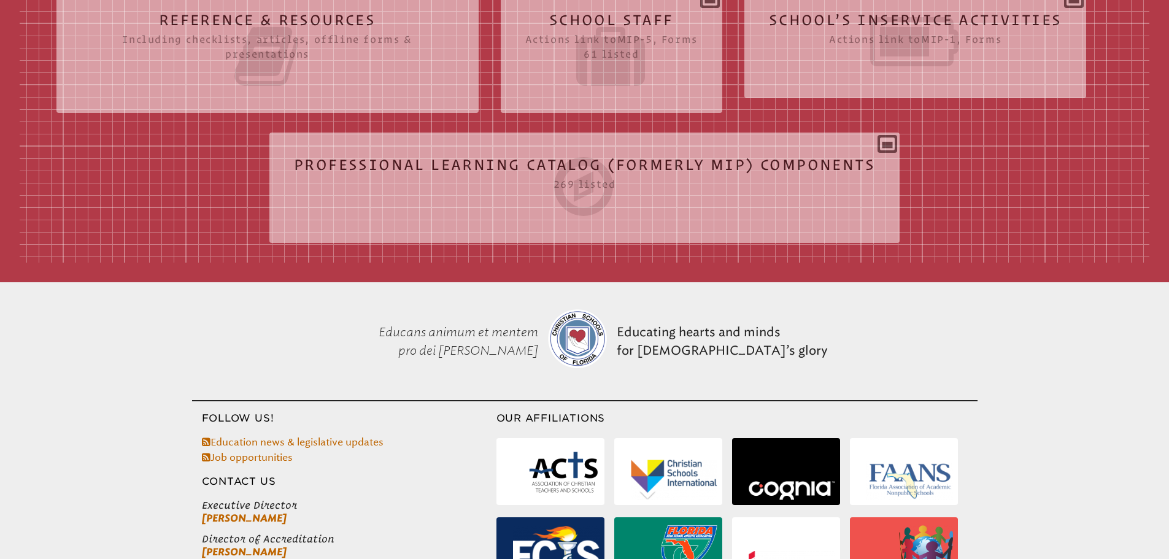
scroll to position [423, 0]
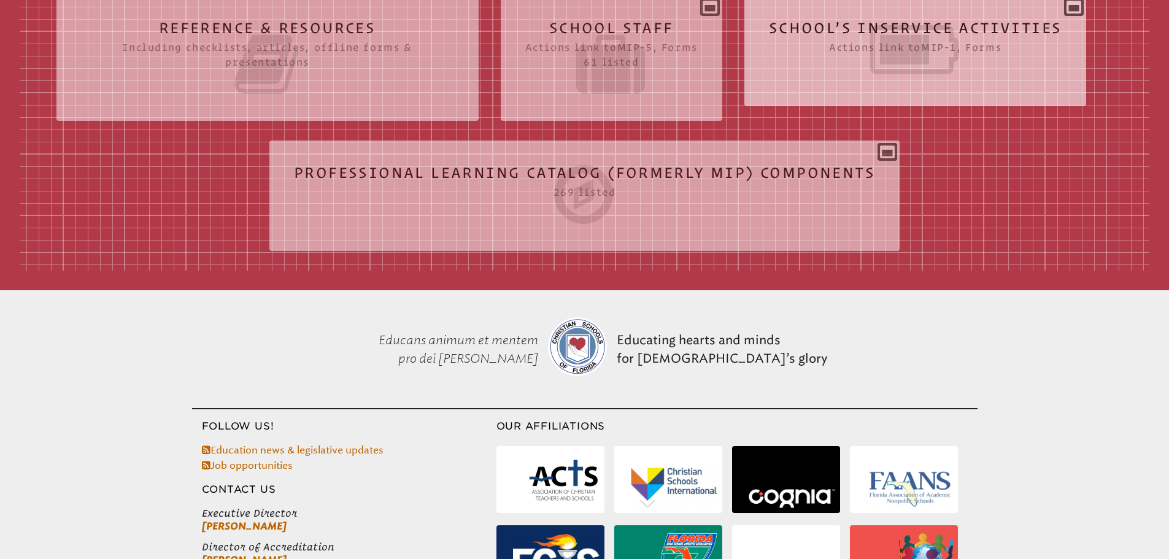
click at [1075, 8] on div "School’s Inservice Activities Actions link to mip-1 , Forms Status Year # Title…" at bounding box center [916, 46] width 343 height 81
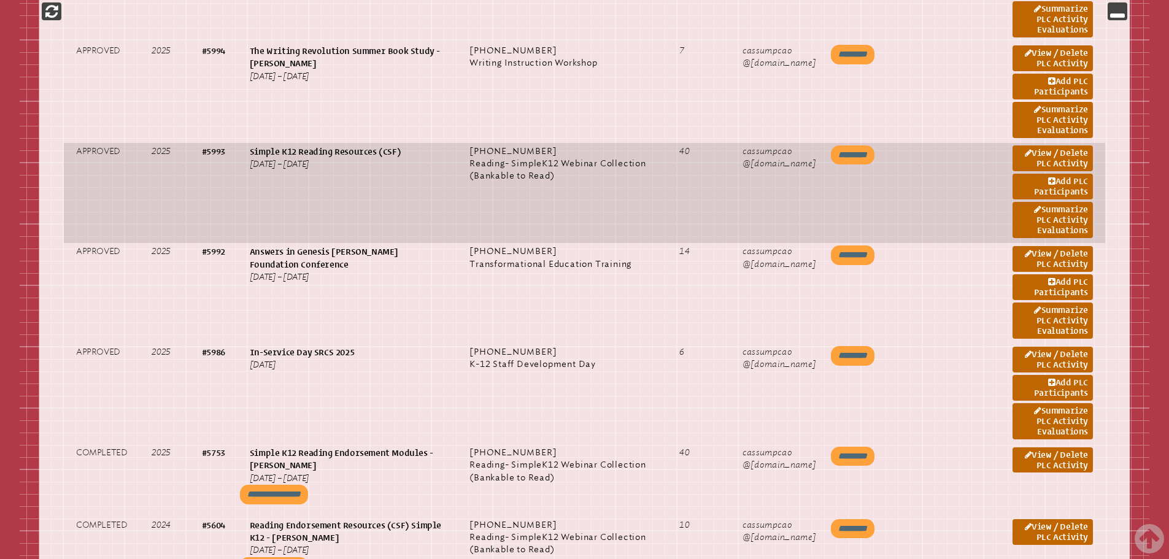
scroll to position [914, 0]
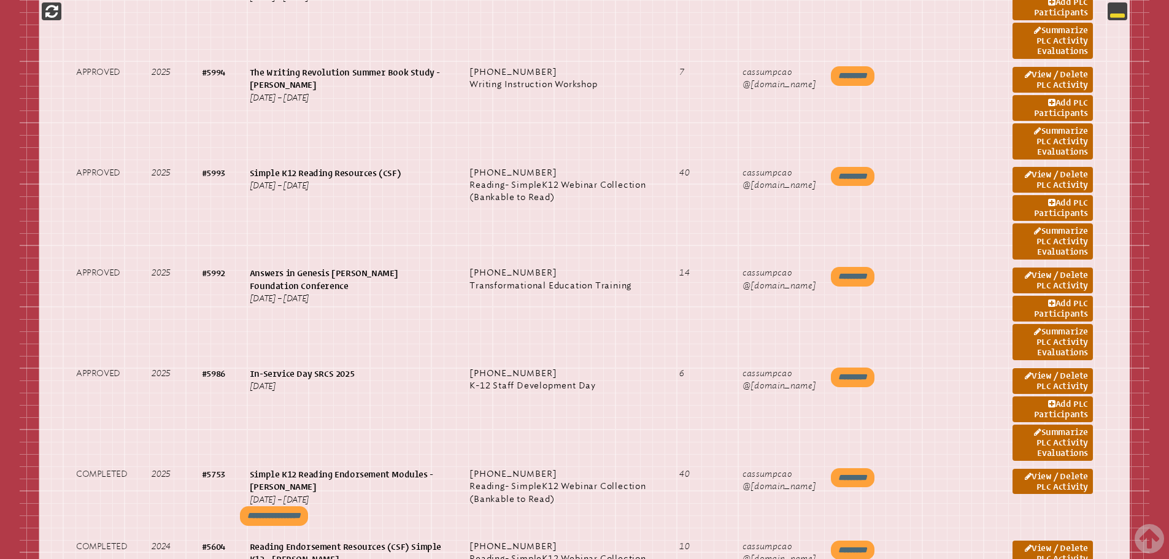
click at [1111, 18] on p at bounding box center [1118, 11] width 20 height 18
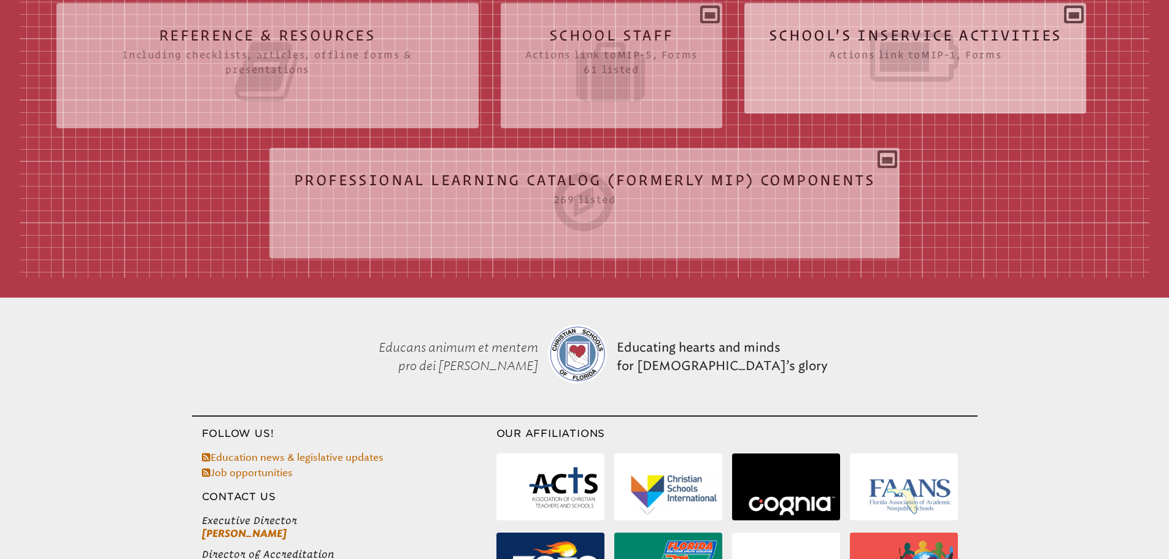
scroll to position [422, 0]
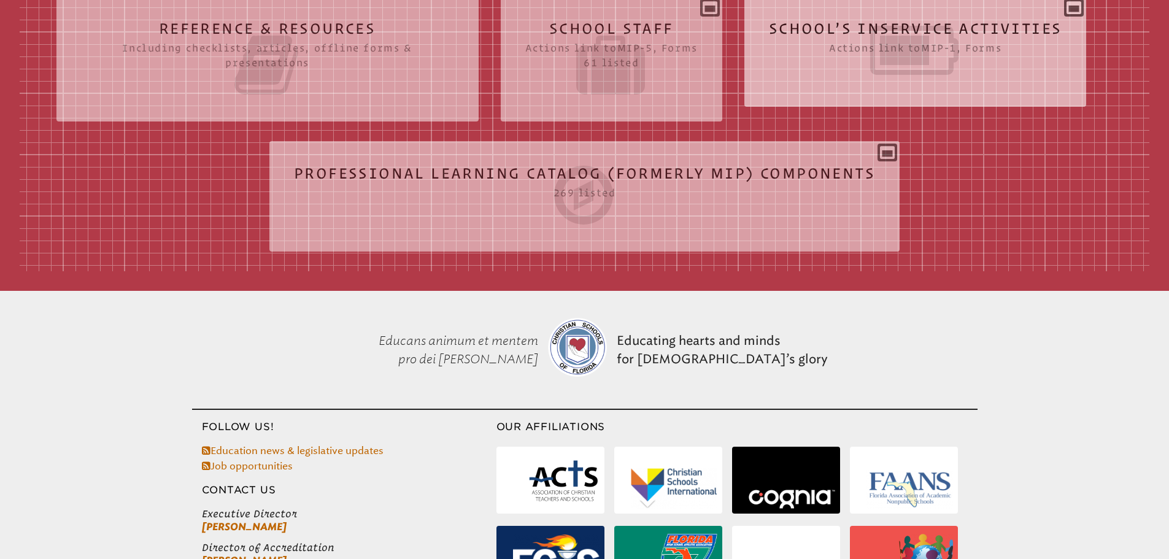
click at [1076, 10] on div "School’s Inservice Activities Actions link to mip-1 , Forms Status Year # Title…" at bounding box center [916, 46] width 343 height 81
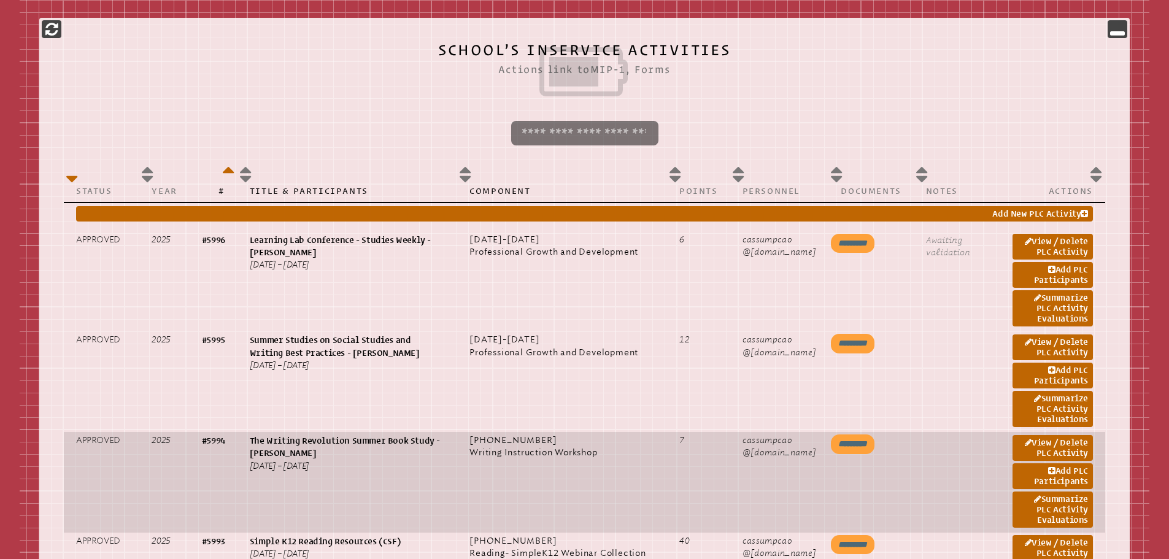
scroll to position [545, 0]
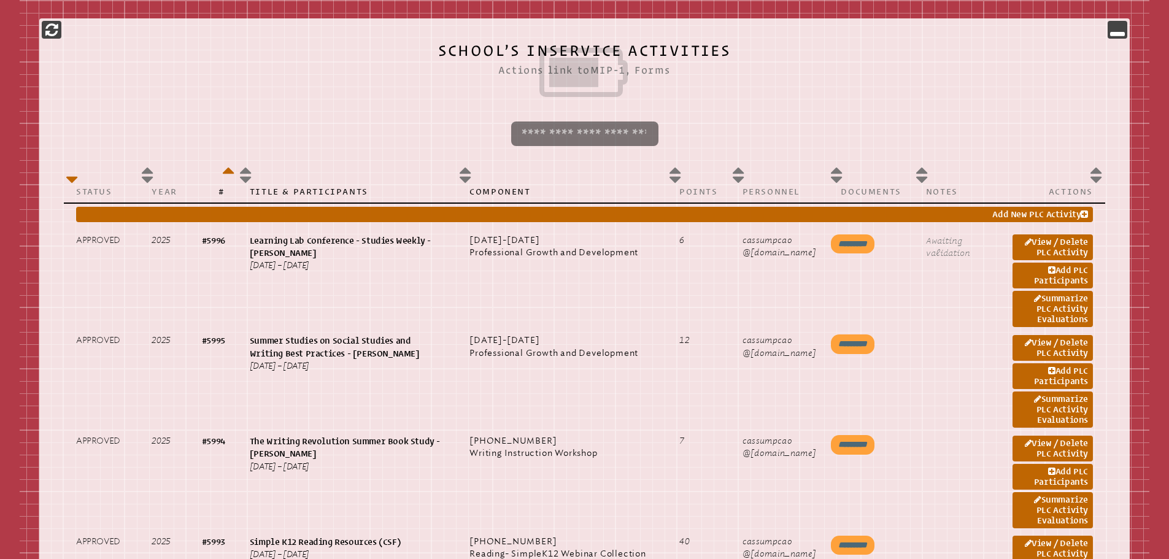
click at [1117, 31] on icon at bounding box center [1118, 29] width 15 height 15
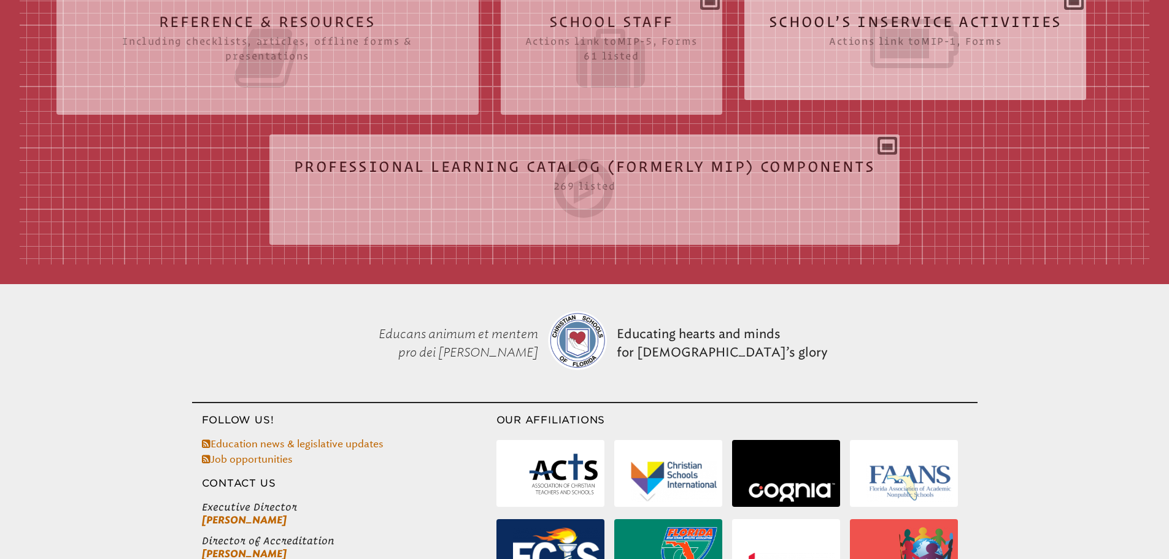
scroll to position [423, 0]
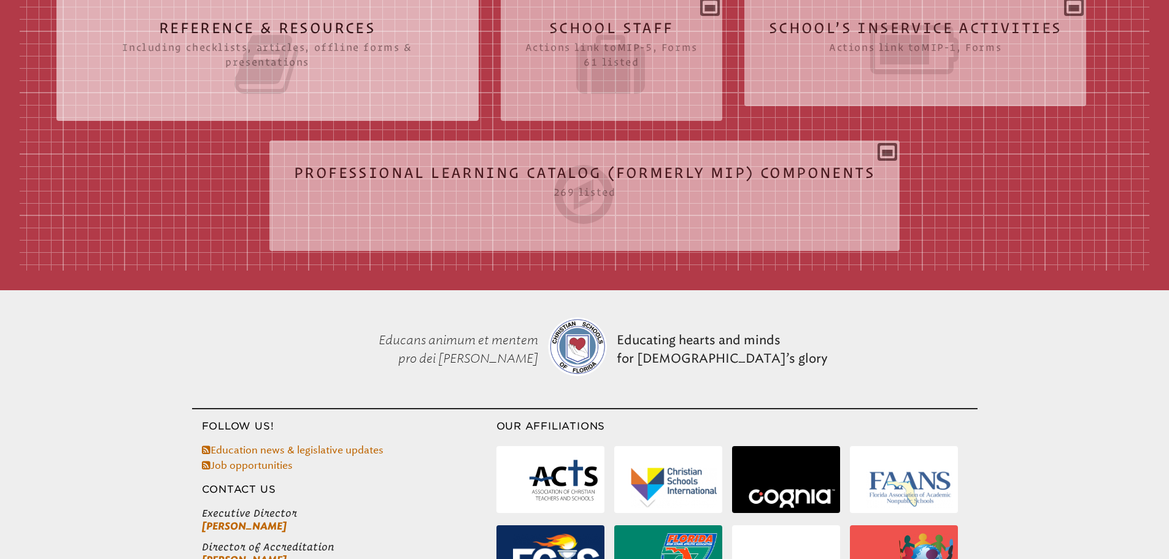
click at [717, 10] on div "School Staff Actions link to mip-5 , Forms 61 listed Report (for printing & exp…" at bounding box center [612, 54] width 222 height 96
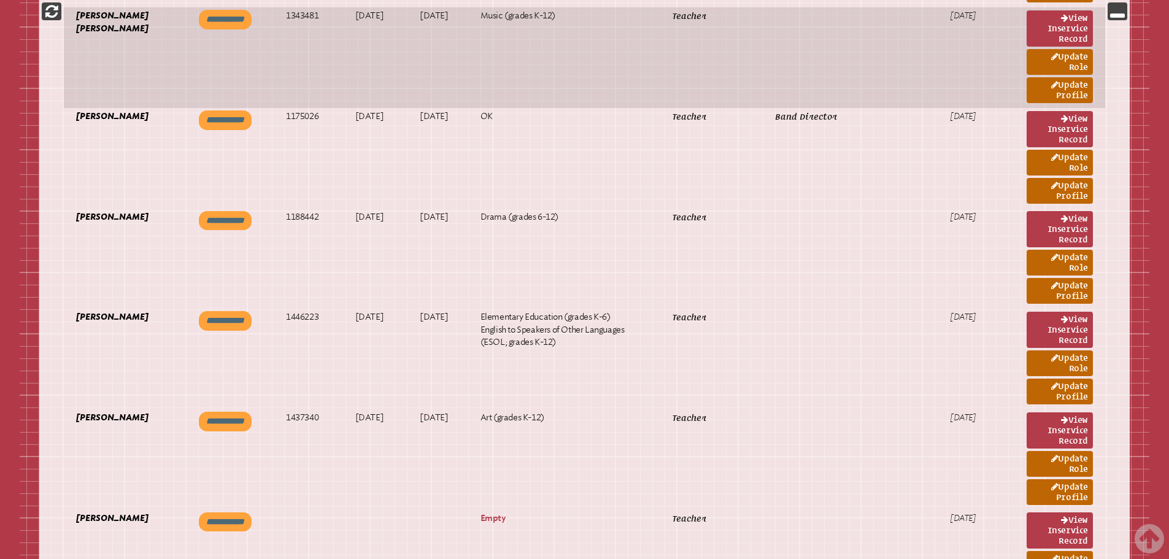
scroll to position [1344, 0]
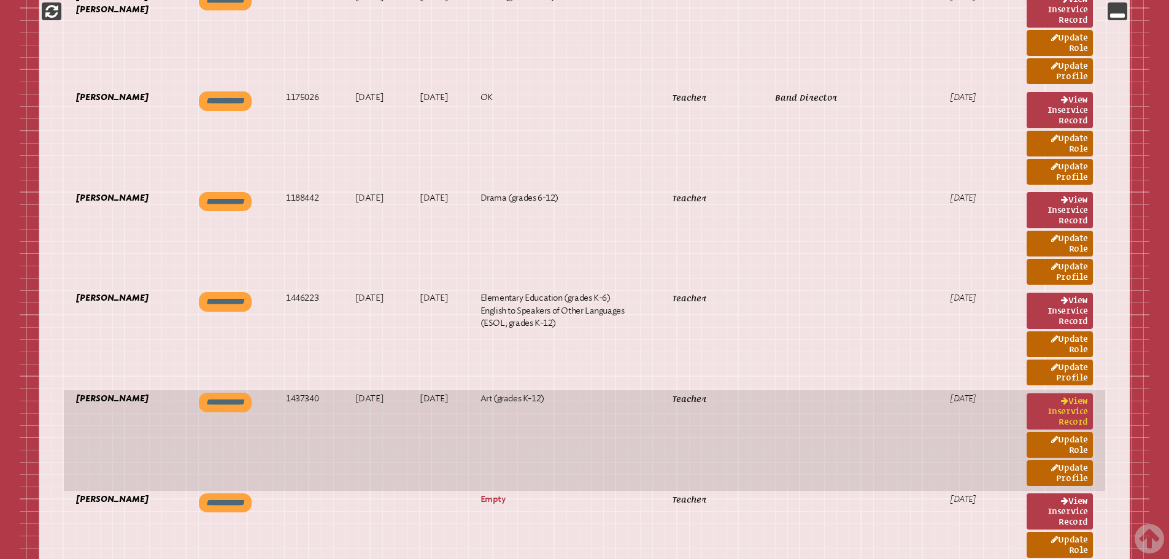
click at [1058, 393] on link "View inservice record" at bounding box center [1060, 411] width 66 height 36
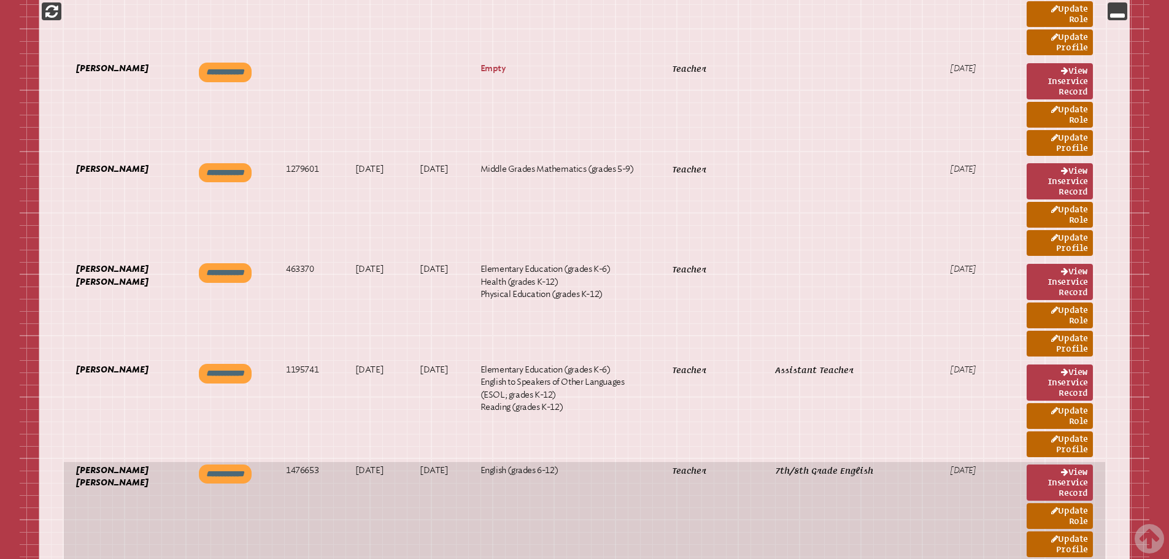
scroll to position [3001, 0]
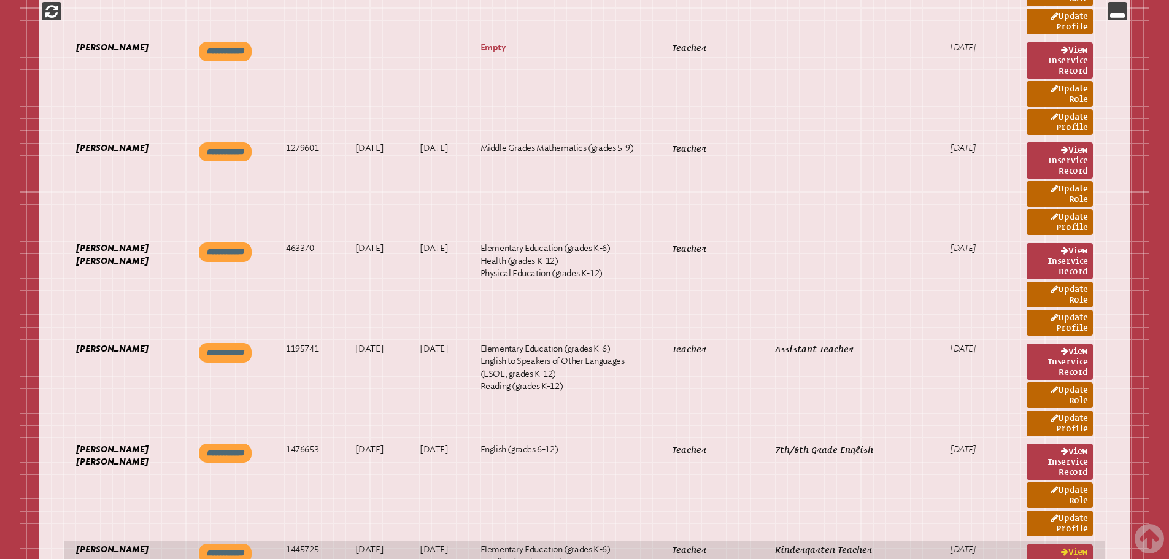
click at [1073, 545] on link "View inservice record" at bounding box center [1060, 563] width 66 height 36
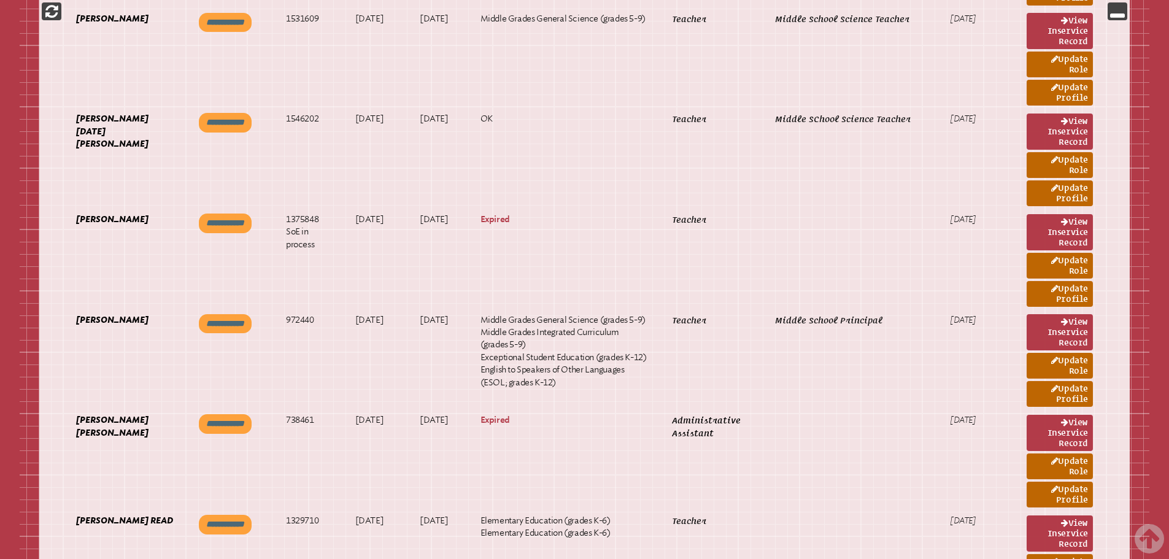
scroll to position [4475, 0]
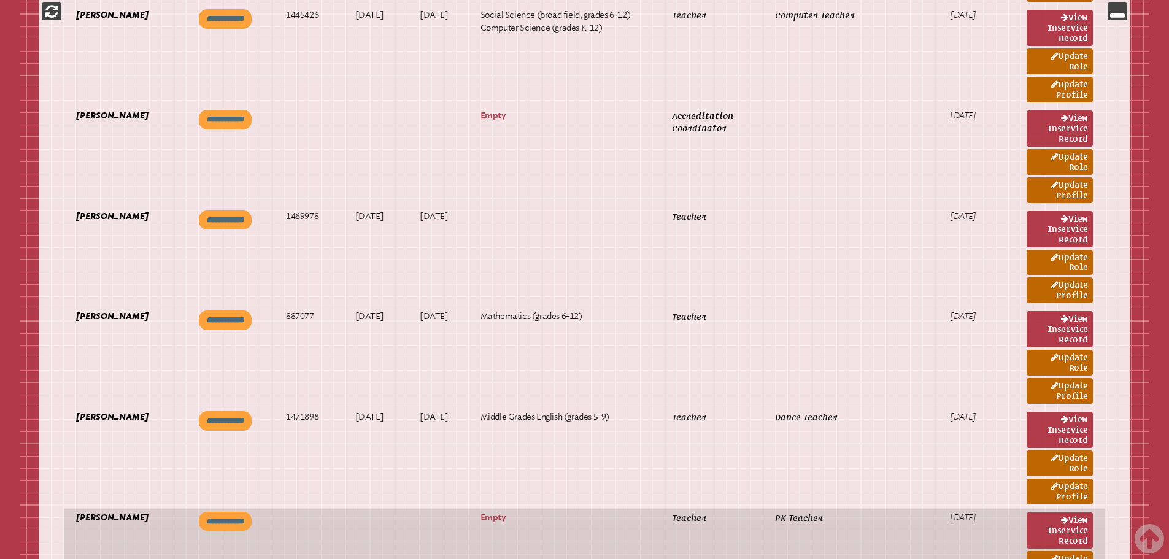
scroll to position [5150, 0]
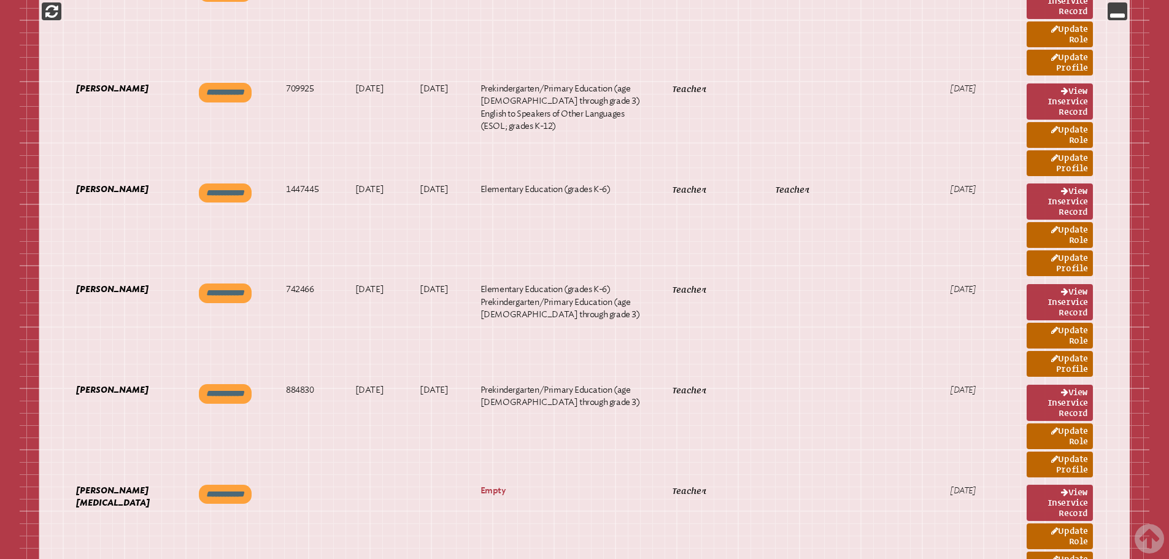
scroll to position [5886, 0]
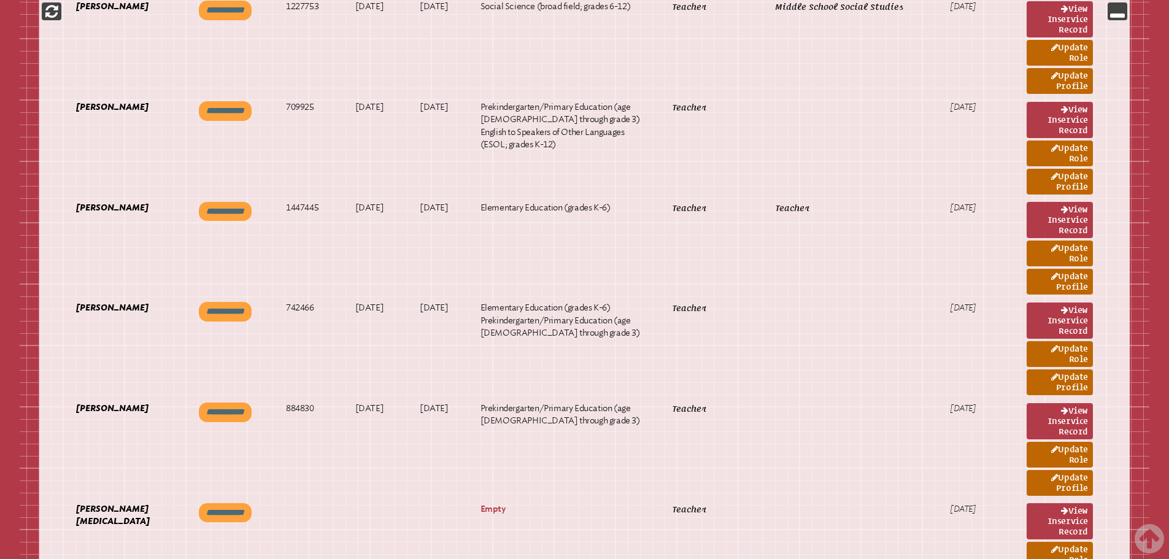
scroll to position [5825, 0]
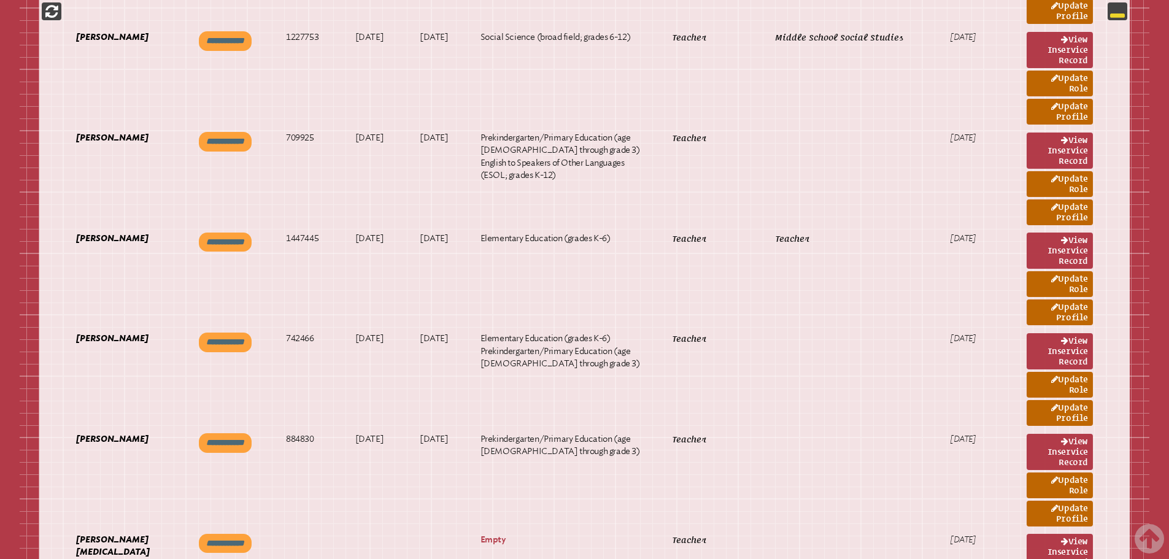
click at [1121, 16] on icon at bounding box center [1118, 11] width 15 height 15
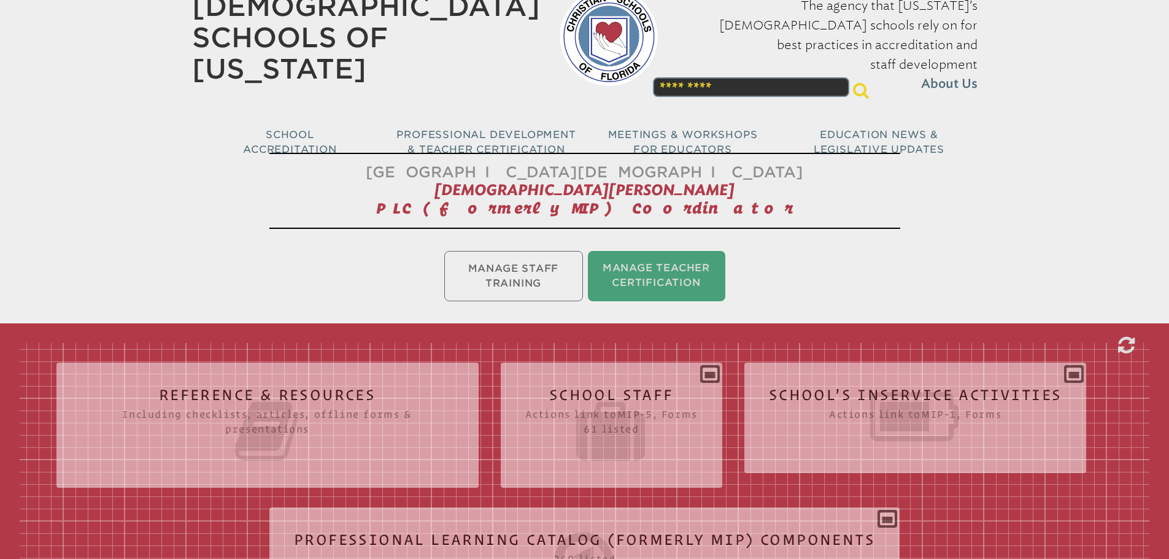
scroll to position [0, 0]
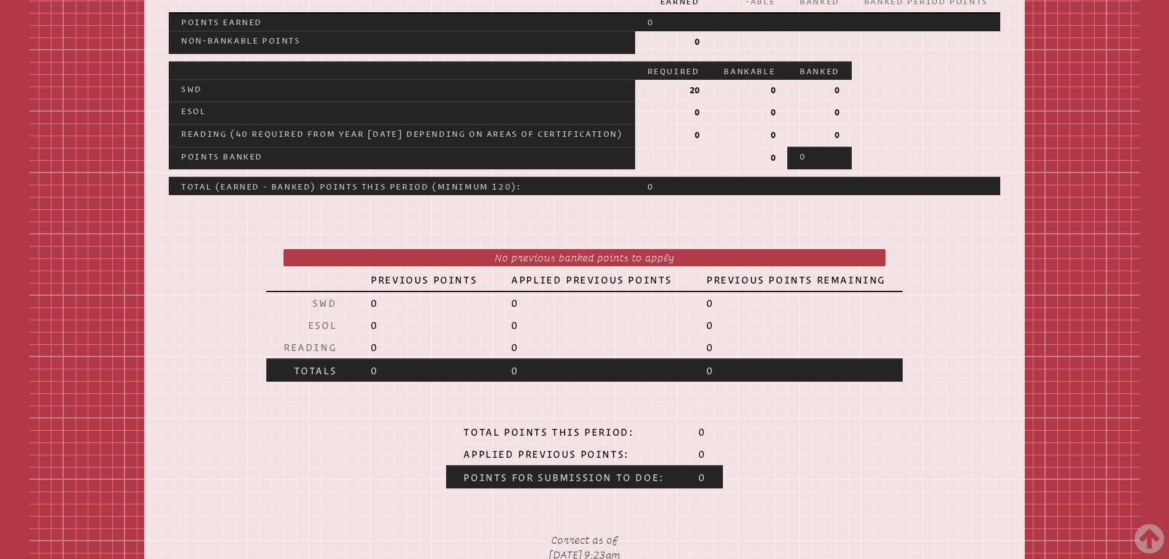
scroll to position [430, 0]
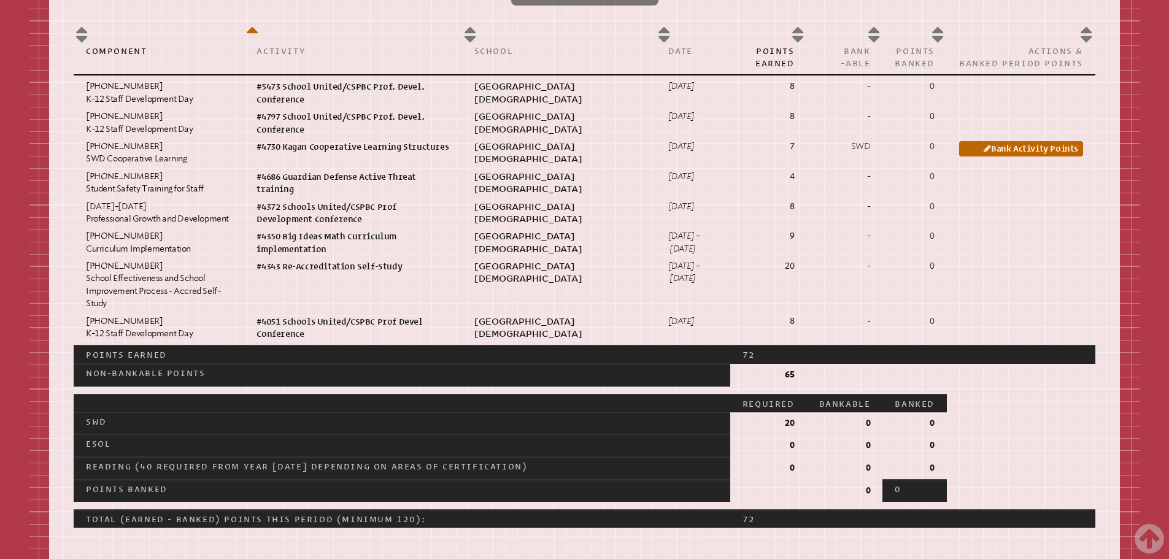
scroll to position [798, 0]
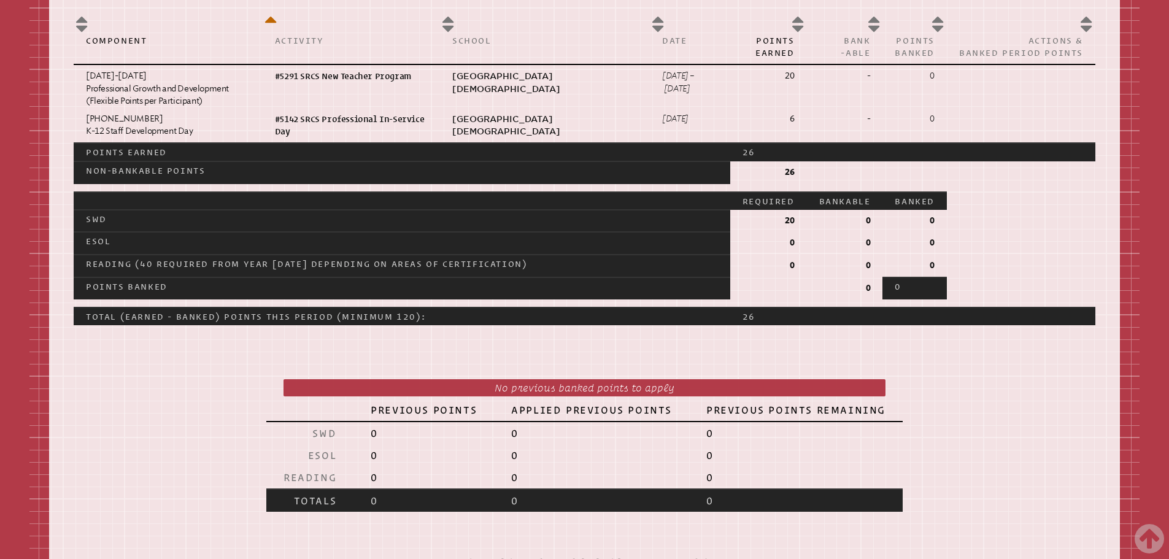
scroll to position [737, 0]
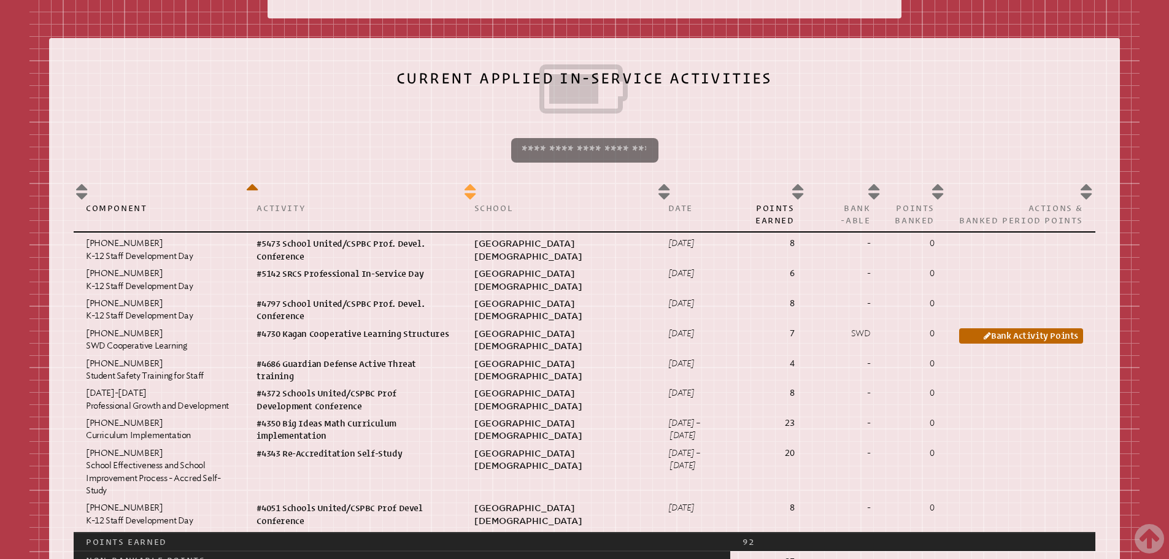
scroll to position [675, 0]
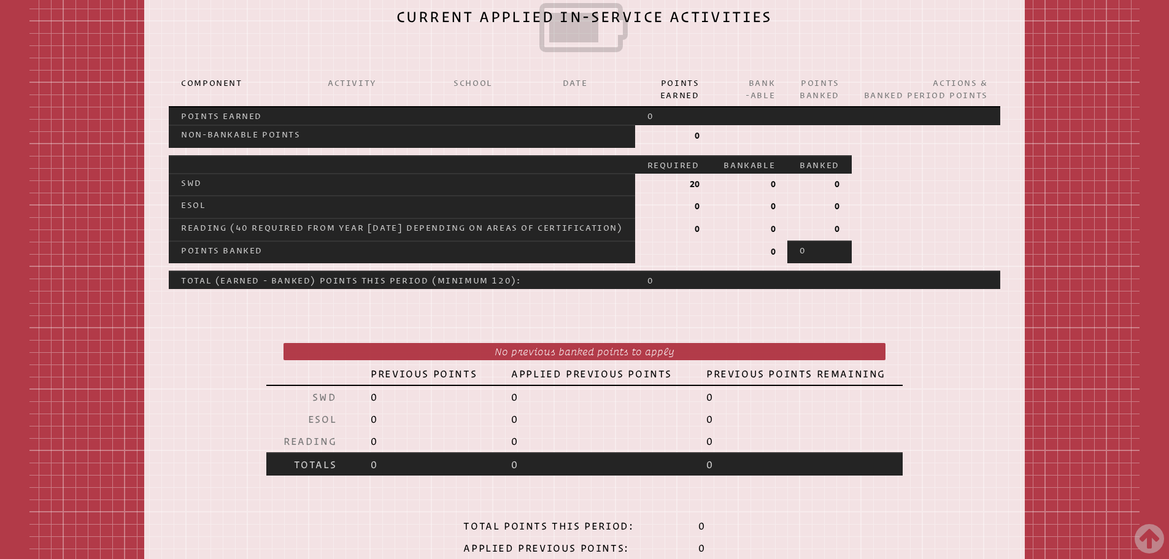
scroll to position [737, 0]
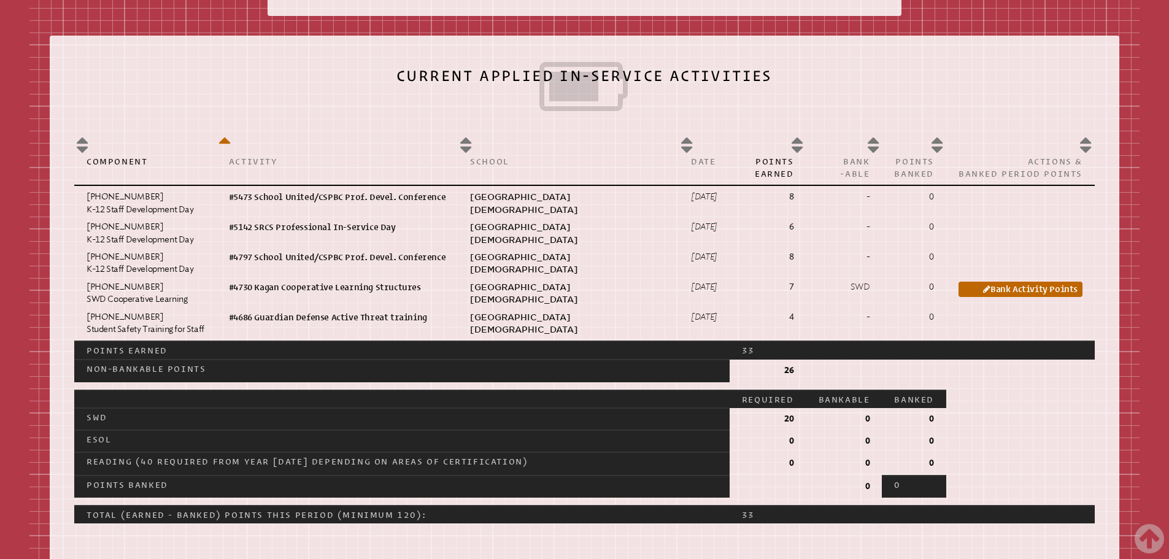
scroll to position [675, 0]
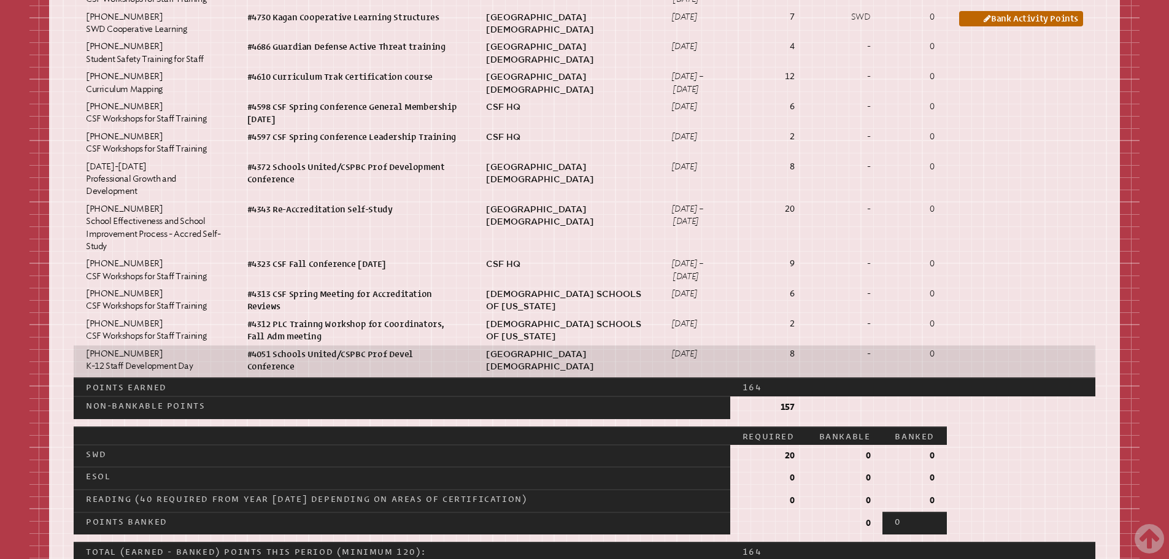
scroll to position [1105, 0]
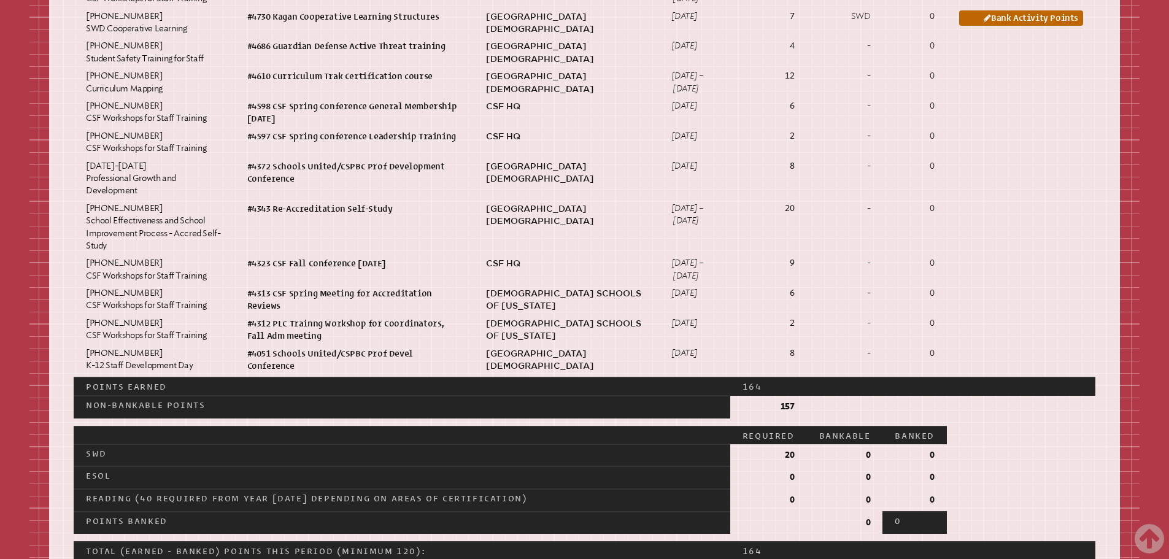
click at [1153, 279] on div "Teacher Inservice Record [EMAIL_ADDRESS][DOMAIN_NAME] [US_STATE] Department of …" at bounding box center [584, 568] width 1169 height 2792
